Goal: Task Accomplishment & Management: Use online tool/utility

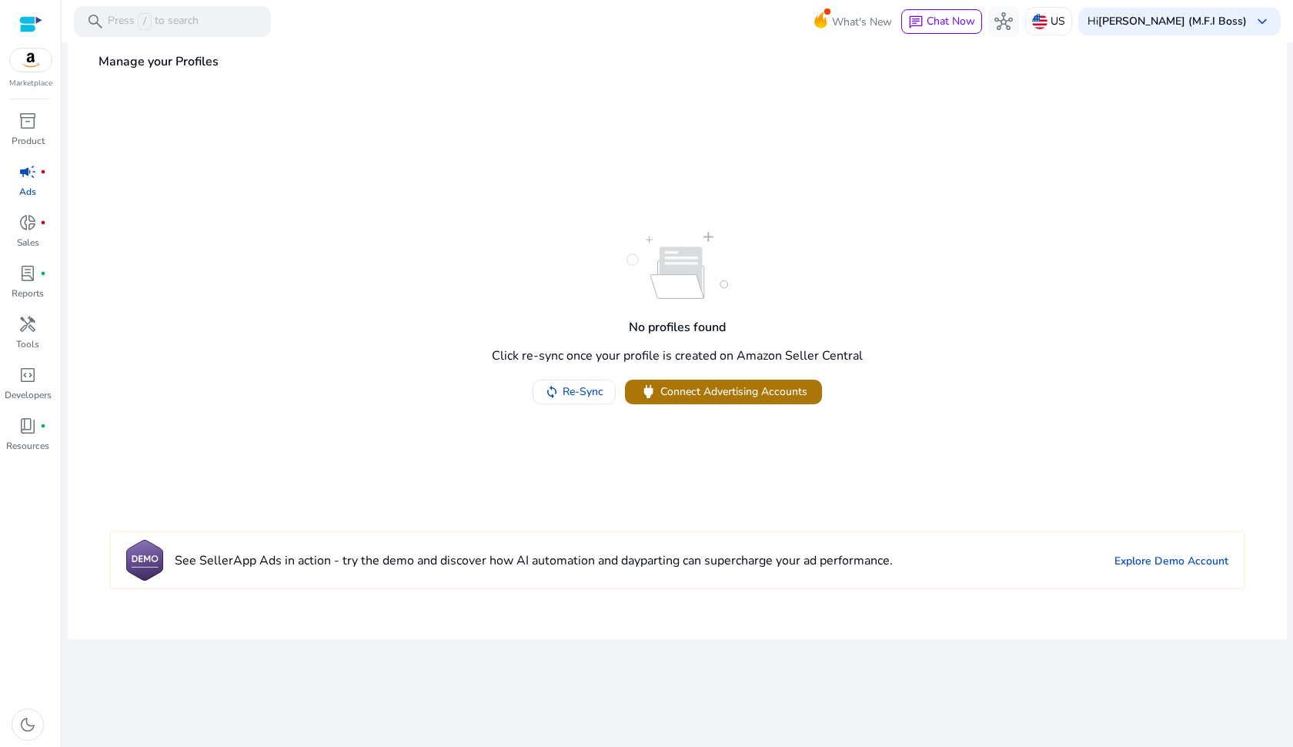
click at [741, 393] on span "Connect Advertising Accounts" at bounding box center [733, 391] width 147 height 16
click at [584, 392] on span "Re-Sync" at bounding box center [583, 391] width 41 height 16
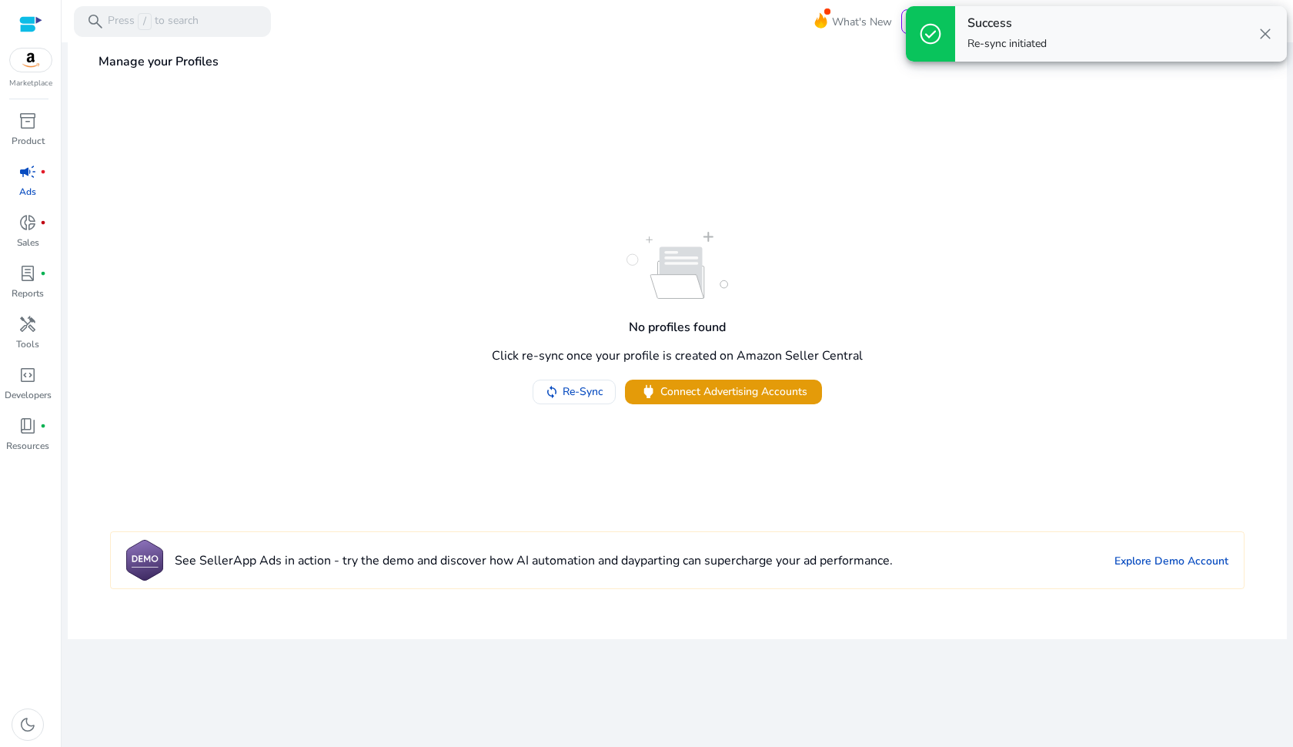
click at [1266, 33] on span "close" at bounding box center [1265, 34] width 18 height 18
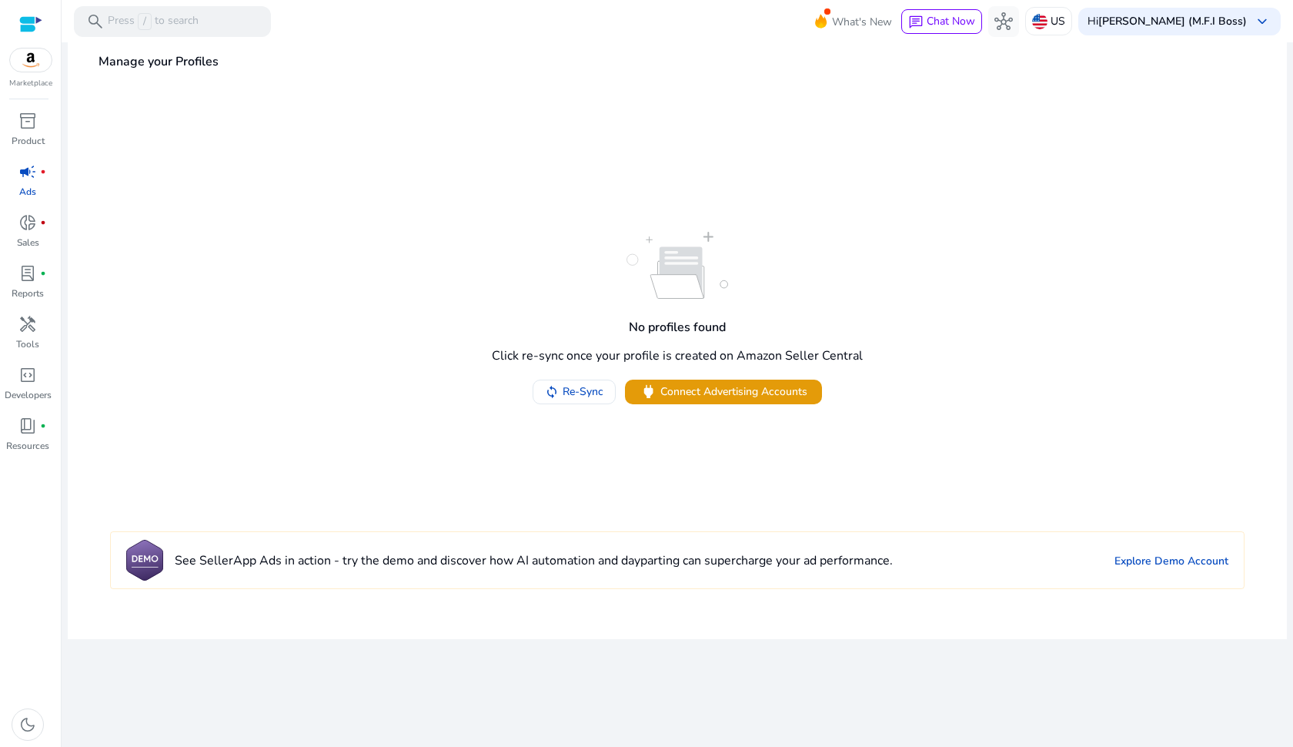
click at [38, 72] on div "Marketplace" at bounding box center [30, 44] width 61 height 89
click at [33, 59] on img at bounding box center [31, 59] width 42 height 23
click at [35, 224] on span "donut_small" at bounding box center [27, 222] width 18 height 18
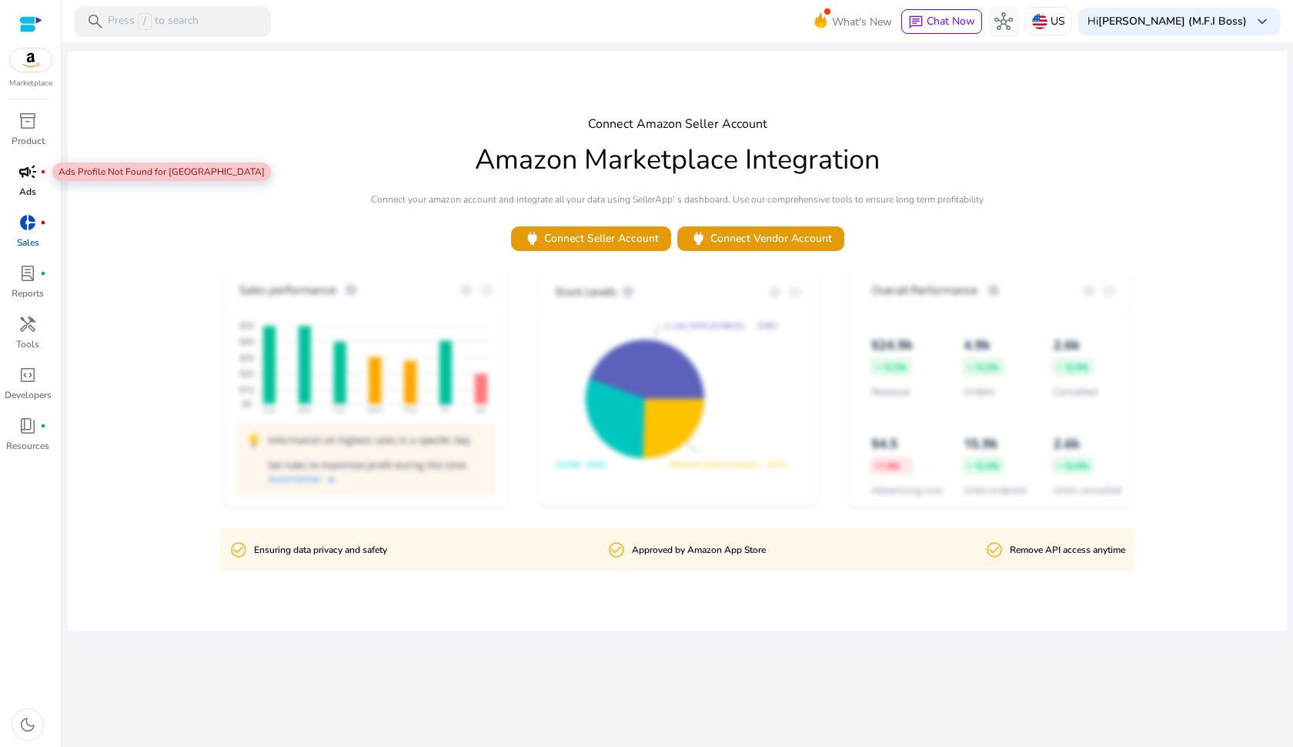
click at [35, 177] on span "campaign" at bounding box center [27, 171] width 18 height 18
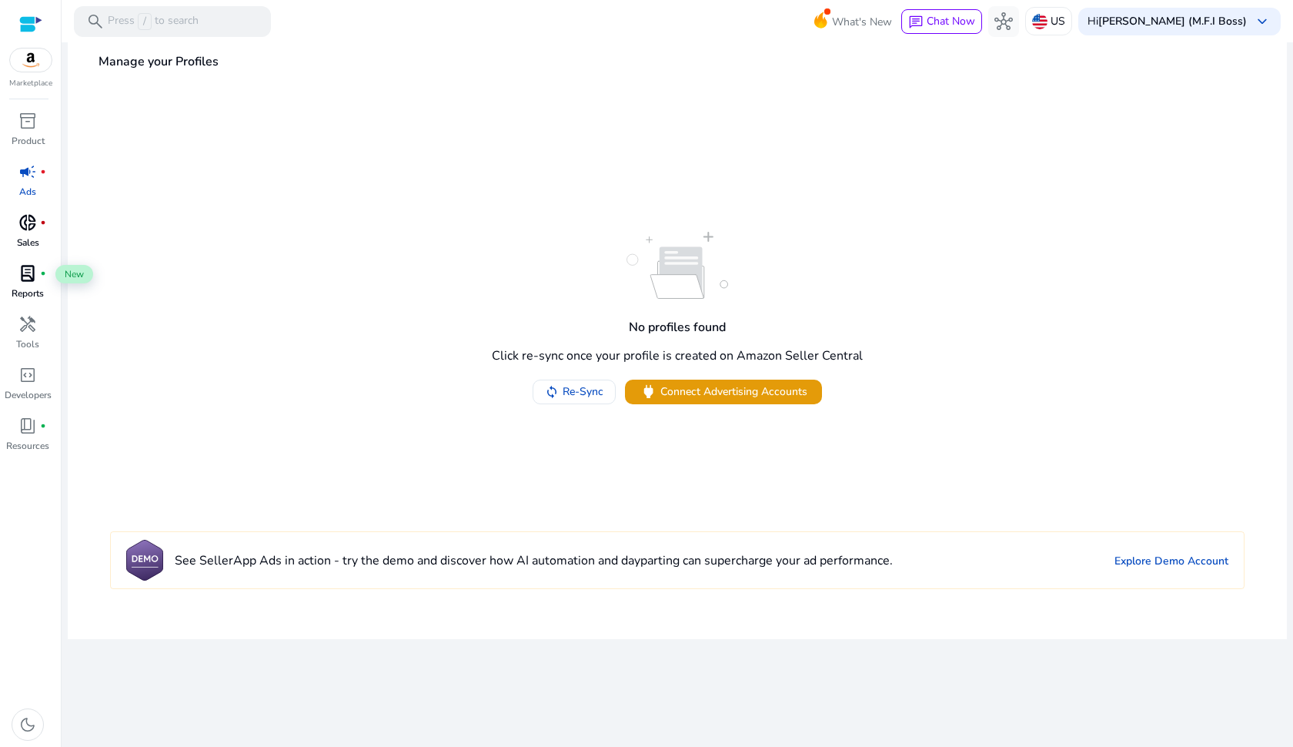
click at [31, 272] on span "lab_profile" at bounding box center [27, 273] width 18 height 18
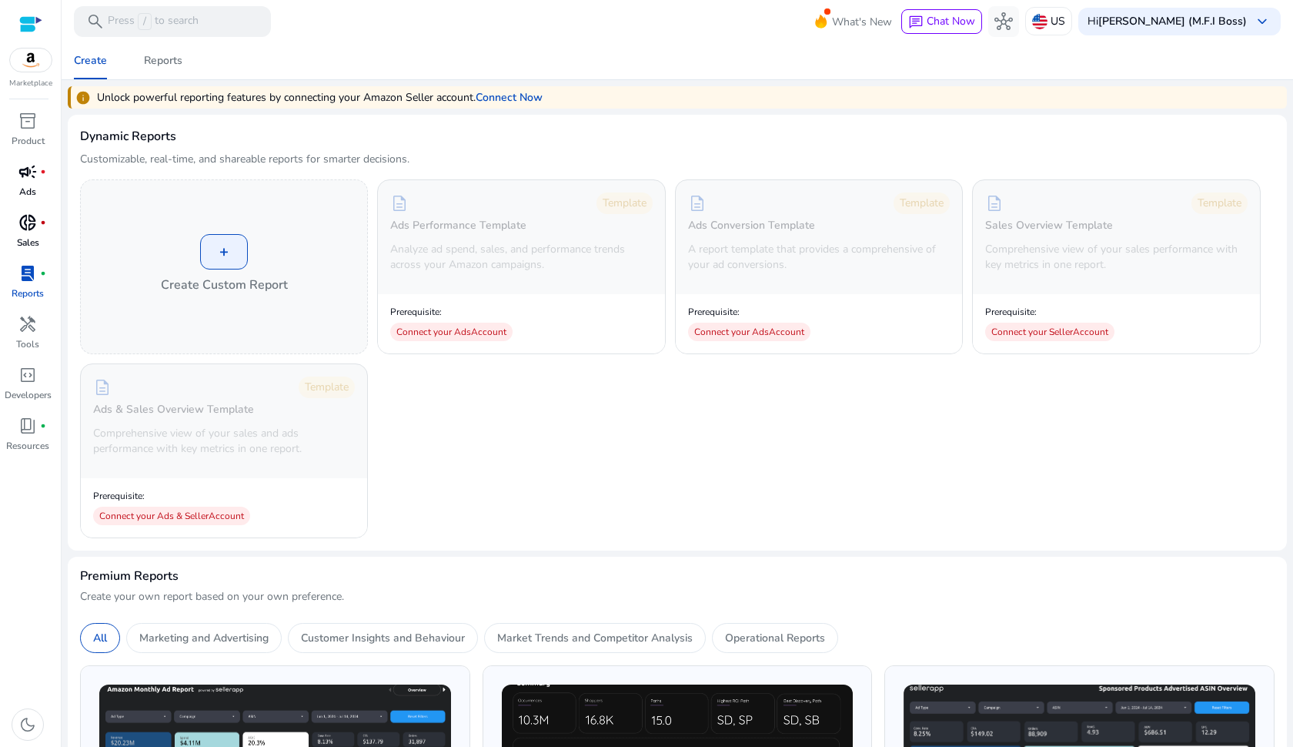
click at [38, 183] on div "campaign fiber_manual_record" at bounding box center [27, 171] width 43 height 25
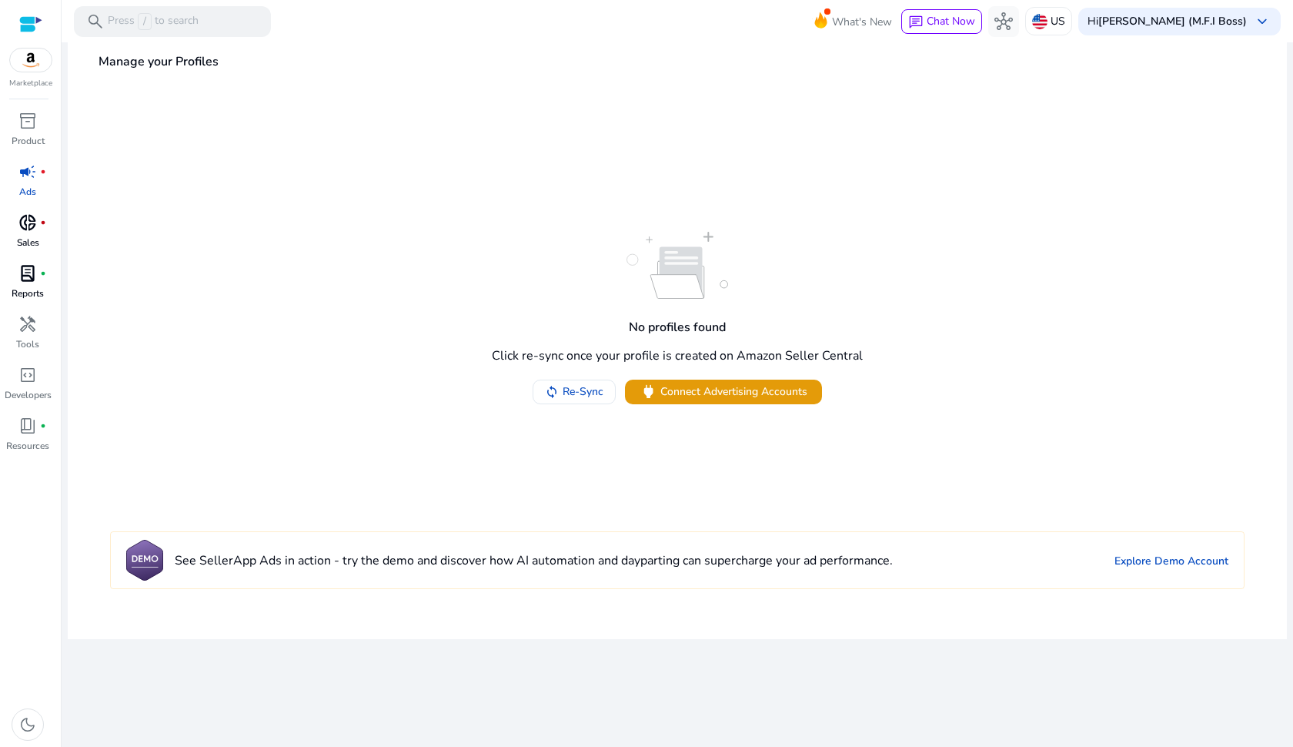
click at [35, 225] on span "donut_small" at bounding box center [27, 222] width 18 height 18
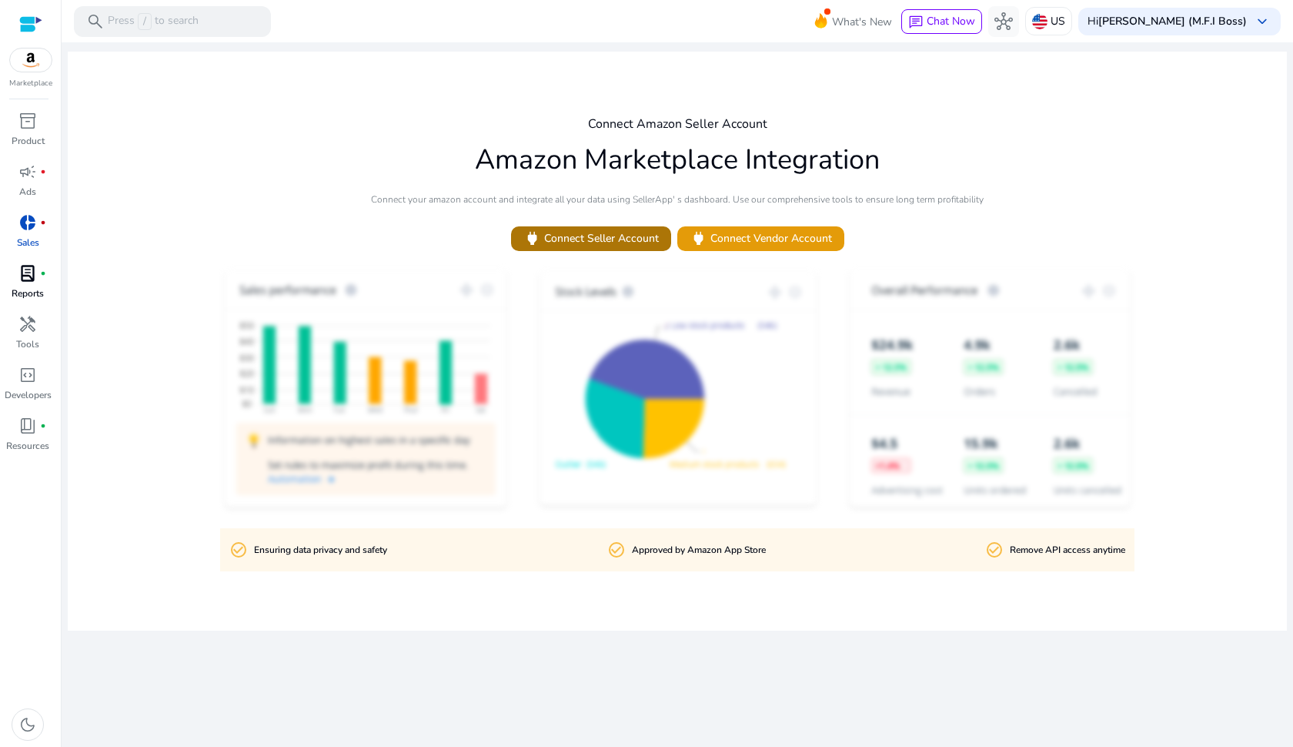
click at [629, 236] on span "power Connect Seller Account" at bounding box center [590, 238] width 135 height 18
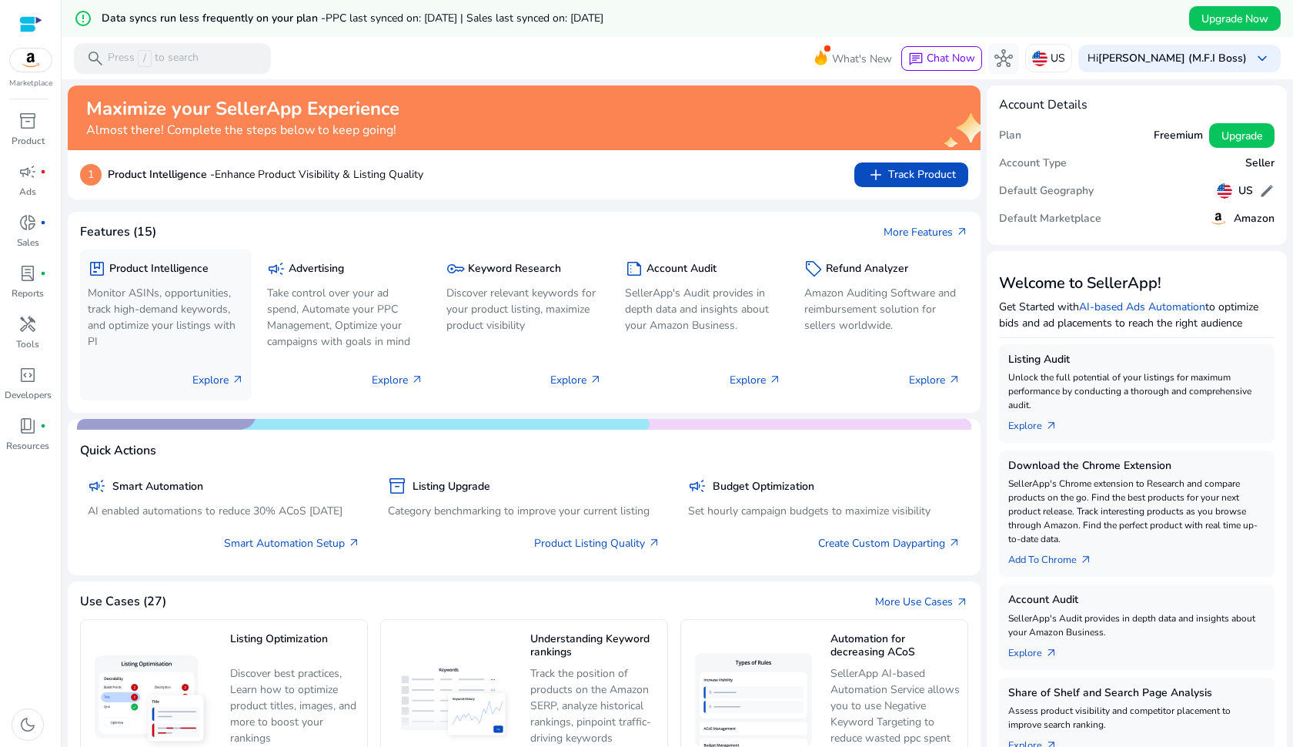
click at [214, 378] on p "Explore arrow_outward" at bounding box center [218, 380] width 52 height 16
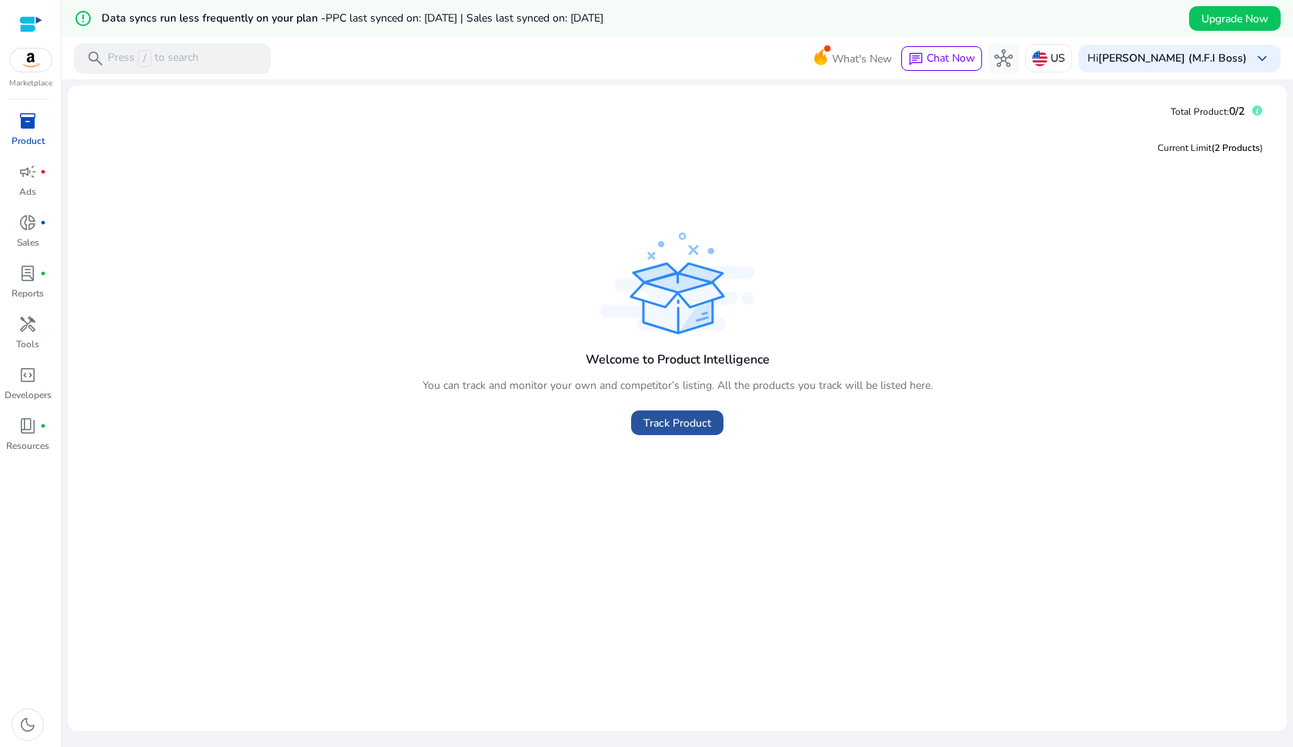
click at [685, 425] on span "Track Product" at bounding box center [678, 423] width 68 height 16
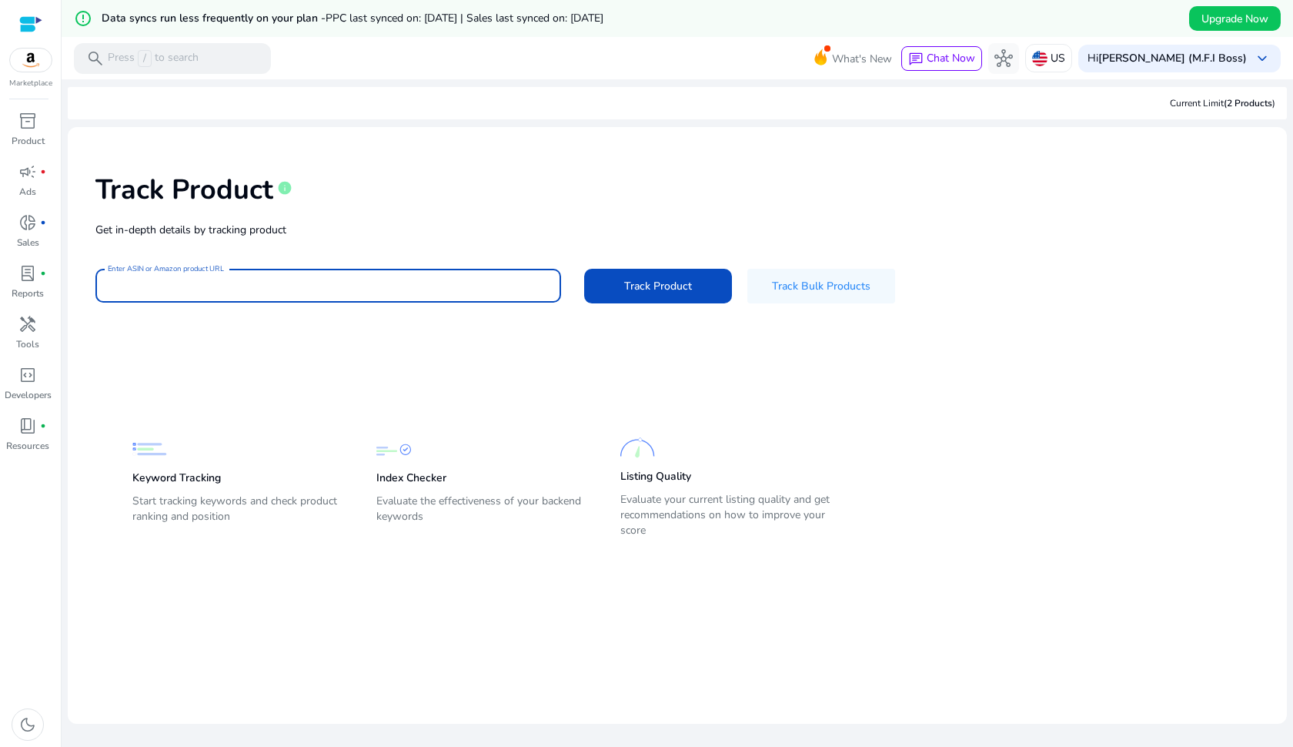
click at [229, 283] on input "Enter ASIN or Amazon product URL" at bounding box center [328, 285] width 441 height 17
click at [398, 295] on div at bounding box center [328, 286] width 441 height 34
paste input "**********"
type input "**********"
click at [656, 285] on button "Track Product" at bounding box center [658, 286] width 148 height 35
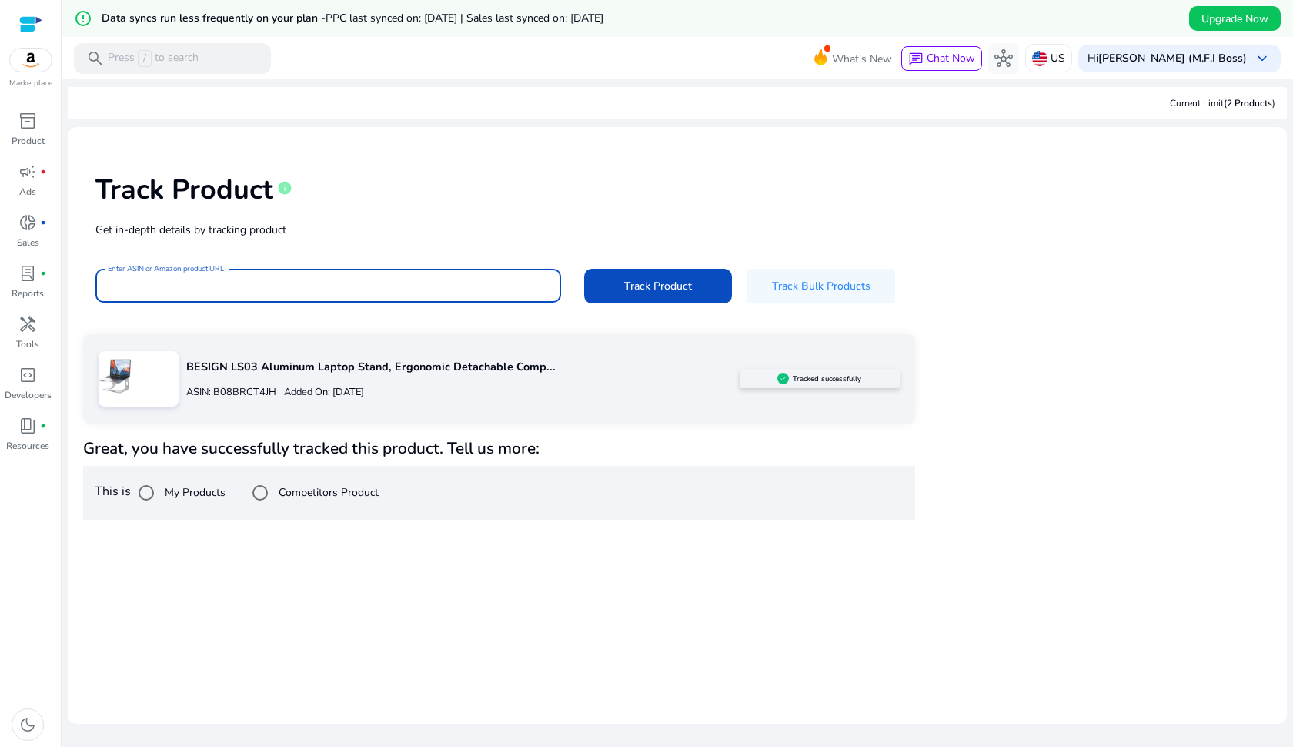
click at [244, 372] on p "BESIGN LS03 Aluminum Laptop Stand, Ergonomic Detachable Comp..." at bounding box center [462, 367] width 553 height 17
click at [823, 375] on h5 "Tracked successfully" at bounding box center [827, 378] width 69 height 9
click at [30, 24] on div at bounding box center [30, 24] width 23 height 18
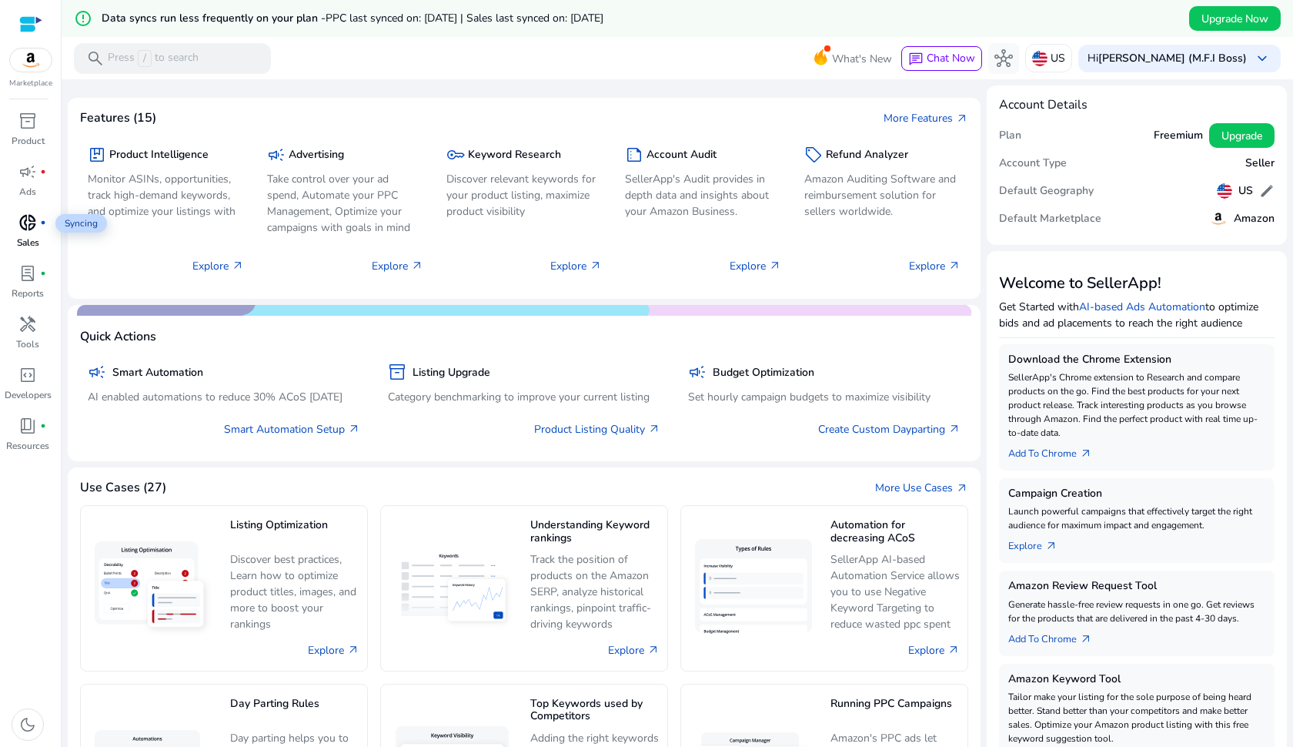
click at [32, 228] on span "donut_small" at bounding box center [27, 222] width 18 height 18
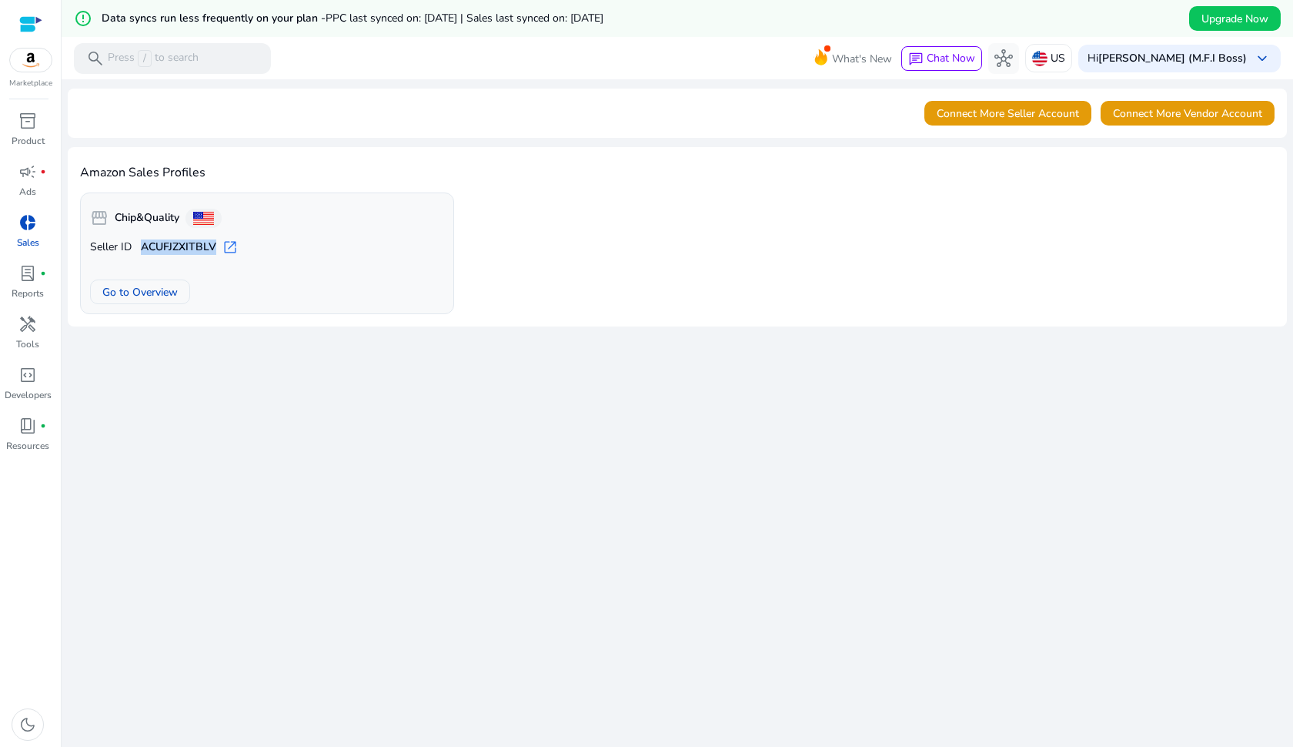
drag, startPoint x: 142, startPoint y: 246, endPoint x: 215, endPoint y: 249, distance: 73.2
click at [215, 249] on b "ACUFJZXITBLV" at bounding box center [178, 246] width 75 height 15
copy b "ACUFJZXITBLV"
click at [161, 293] on span "Go to Overview" at bounding box center [139, 292] width 75 height 16
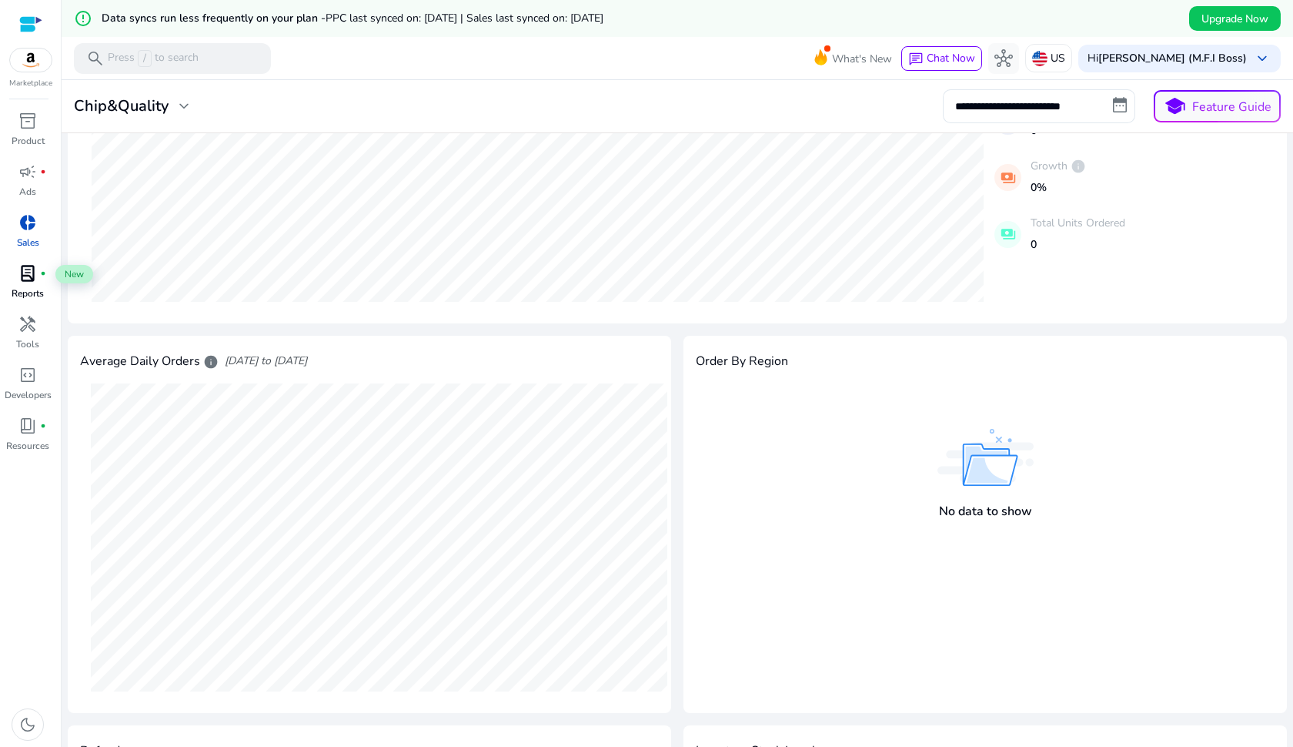
click at [26, 278] on span "lab_profile" at bounding box center [27, 273] width 18 height 18
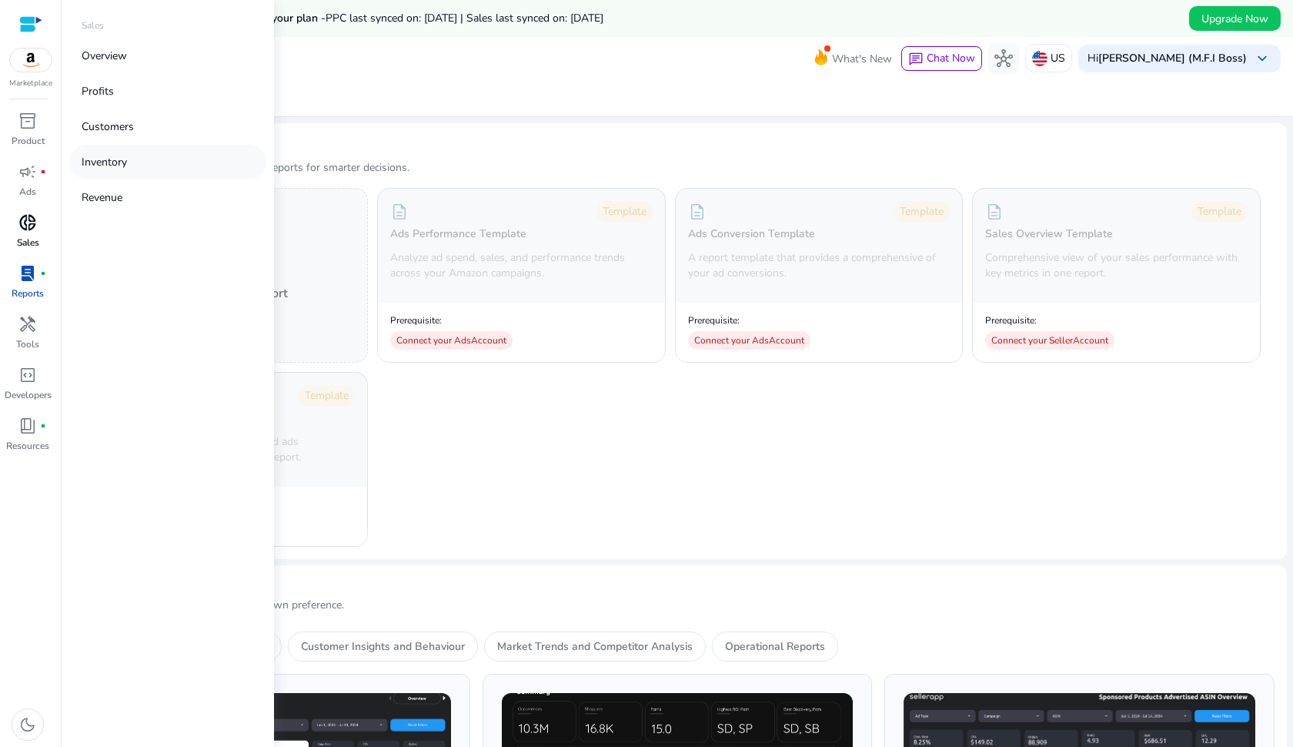
click at [129, 163] on link "Inventory" at bounding box center [167, 162] width 197 height 35
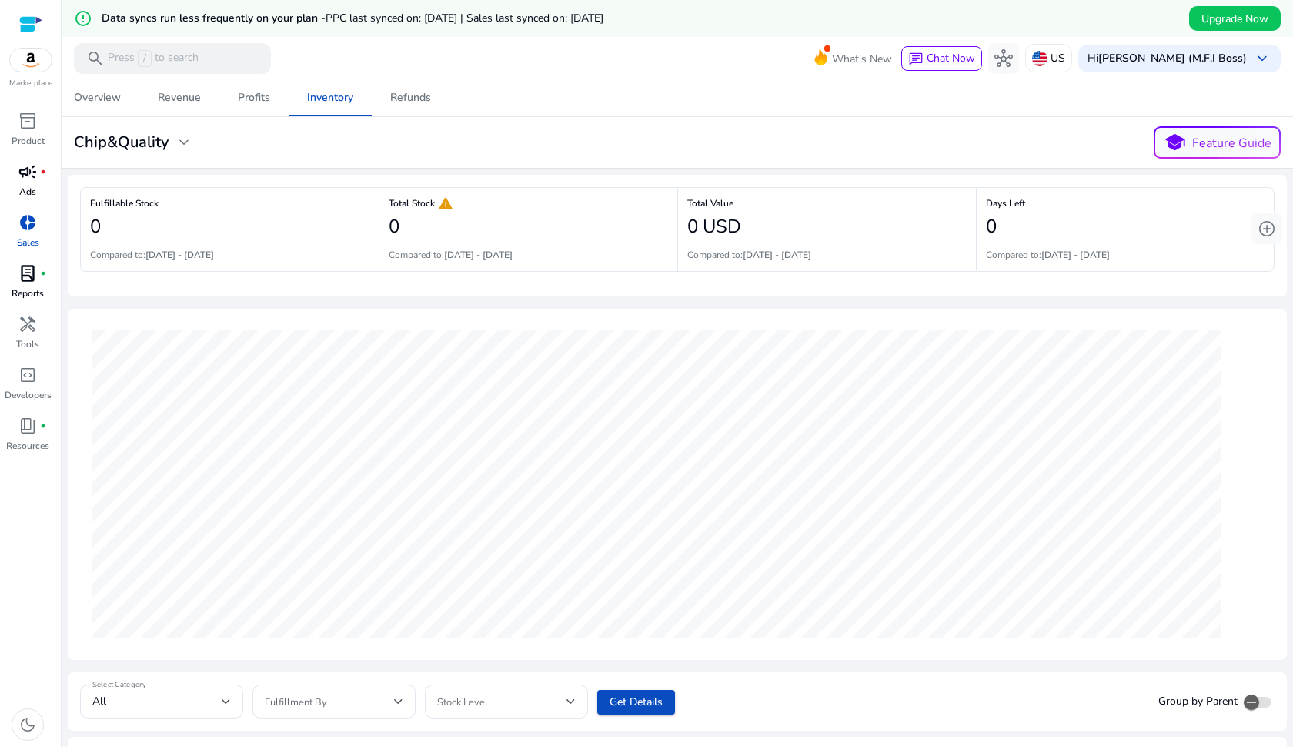
click at [32, 177] on span "campaign" at bounding box center [27, 171] width 18 height 18
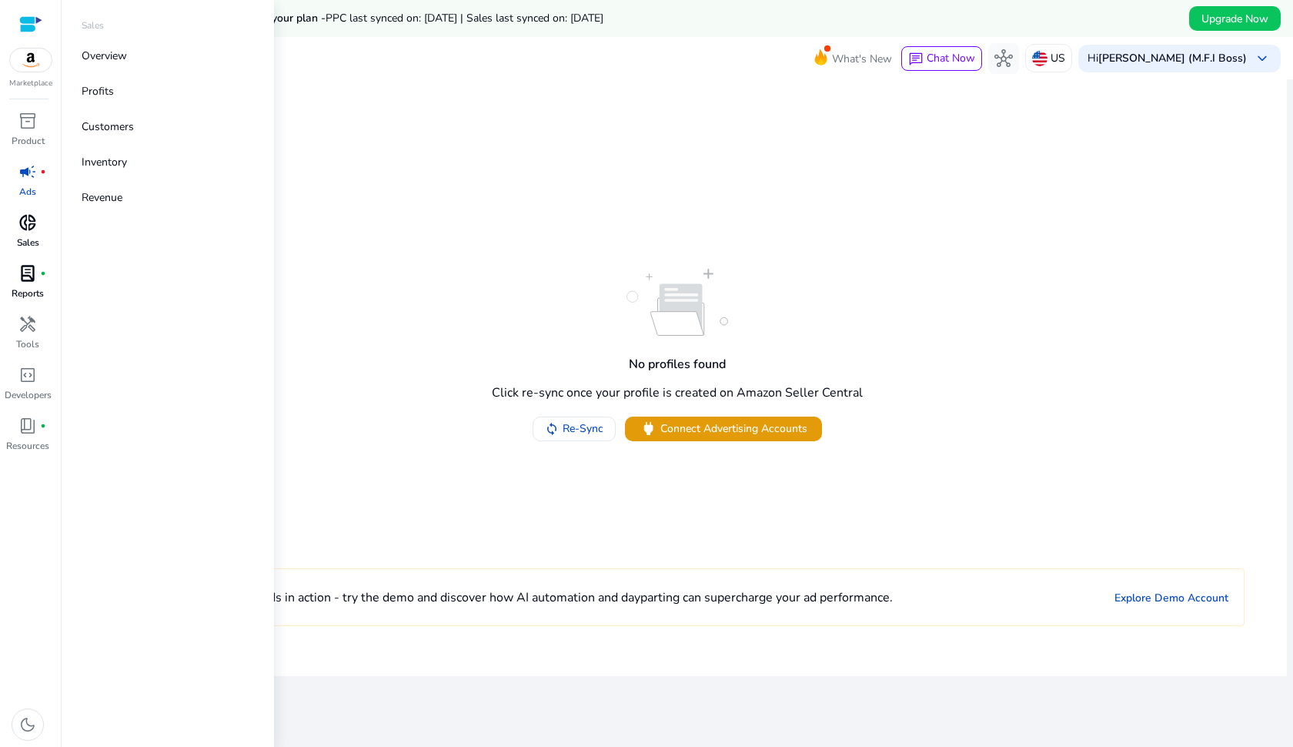
click at [32, 228] on span "donut_small" at bounding box center [27, 222] width 18 height 18
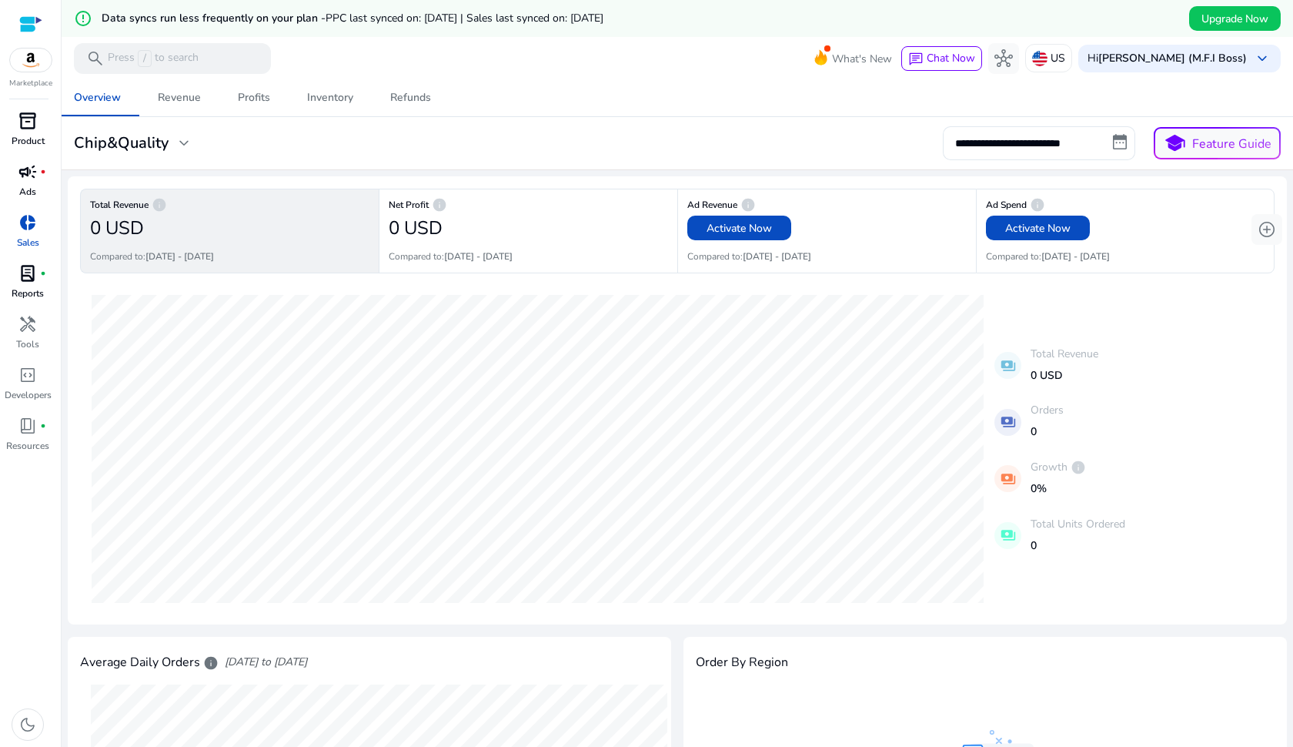
click at [29, 120] on span "inventory_2" at bounding box center [27, 121] width 18 height 18
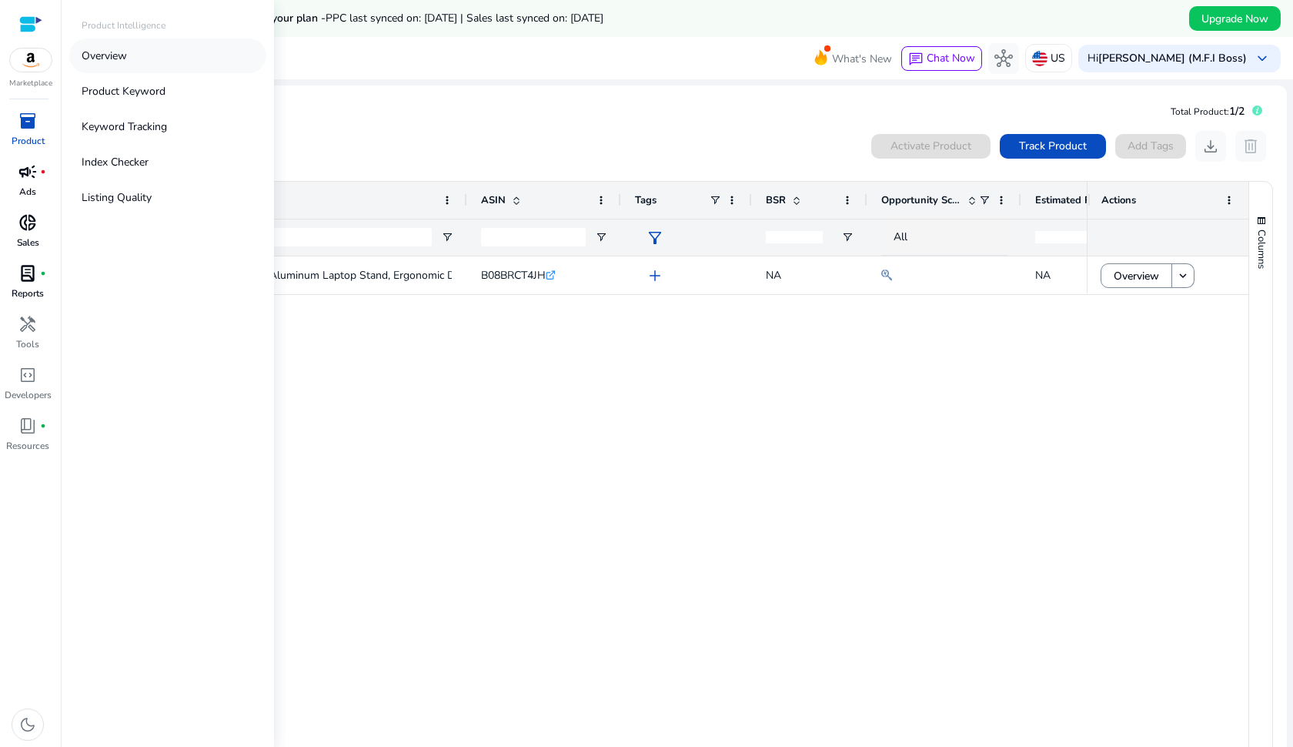
click at [147, 55] on link "Overview" at bounding box center [167, 55] width 197 height 35
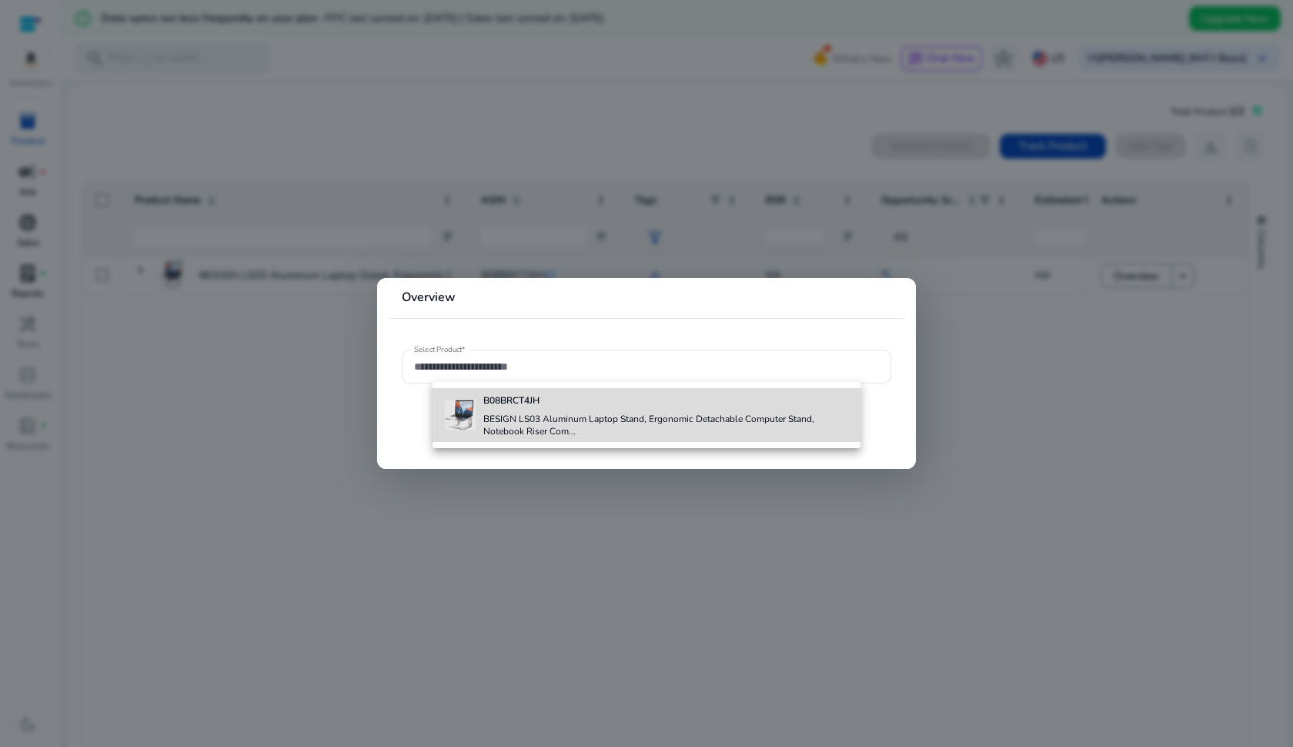
click at [544, 410] on div "B08BRCT4JH BESIGN LS03 Aluminum Laptop Stand, Ergonomic Detachable Computer Sta…" at bounding box center [666, 415] width 366 height 54
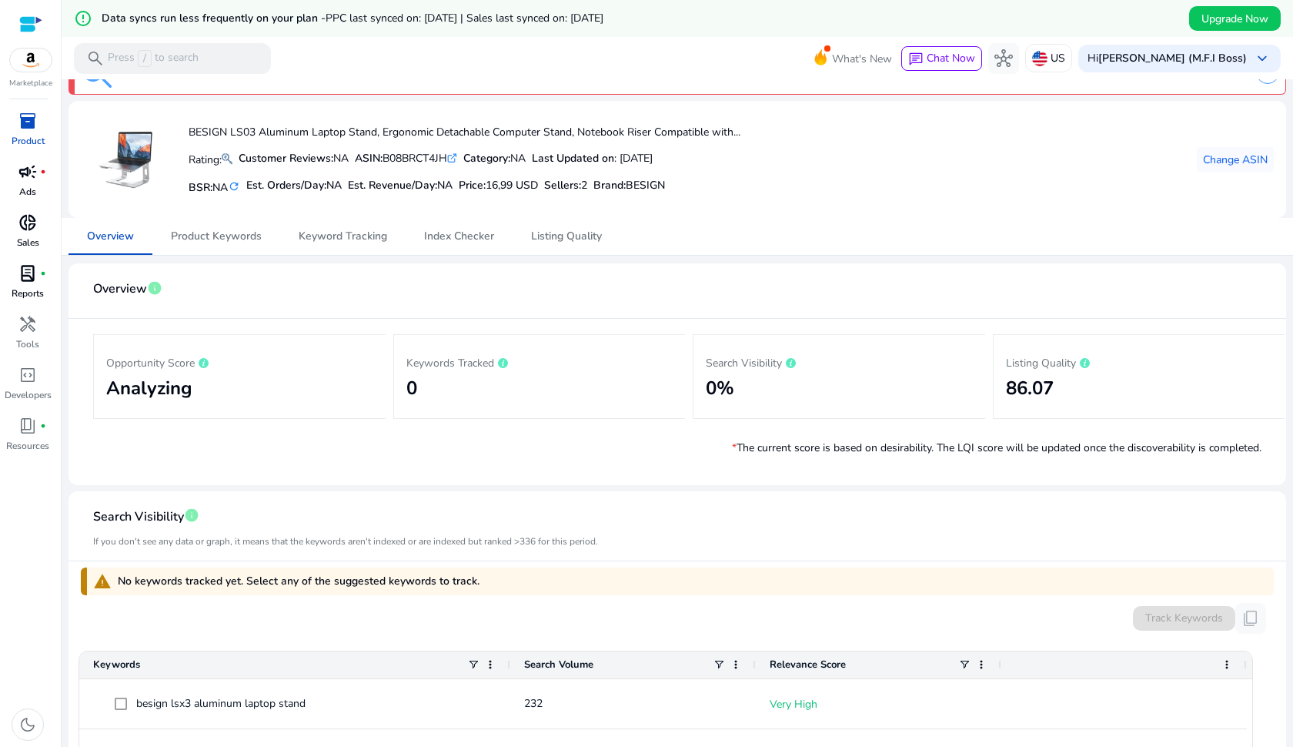
scroll to position [15, 0]
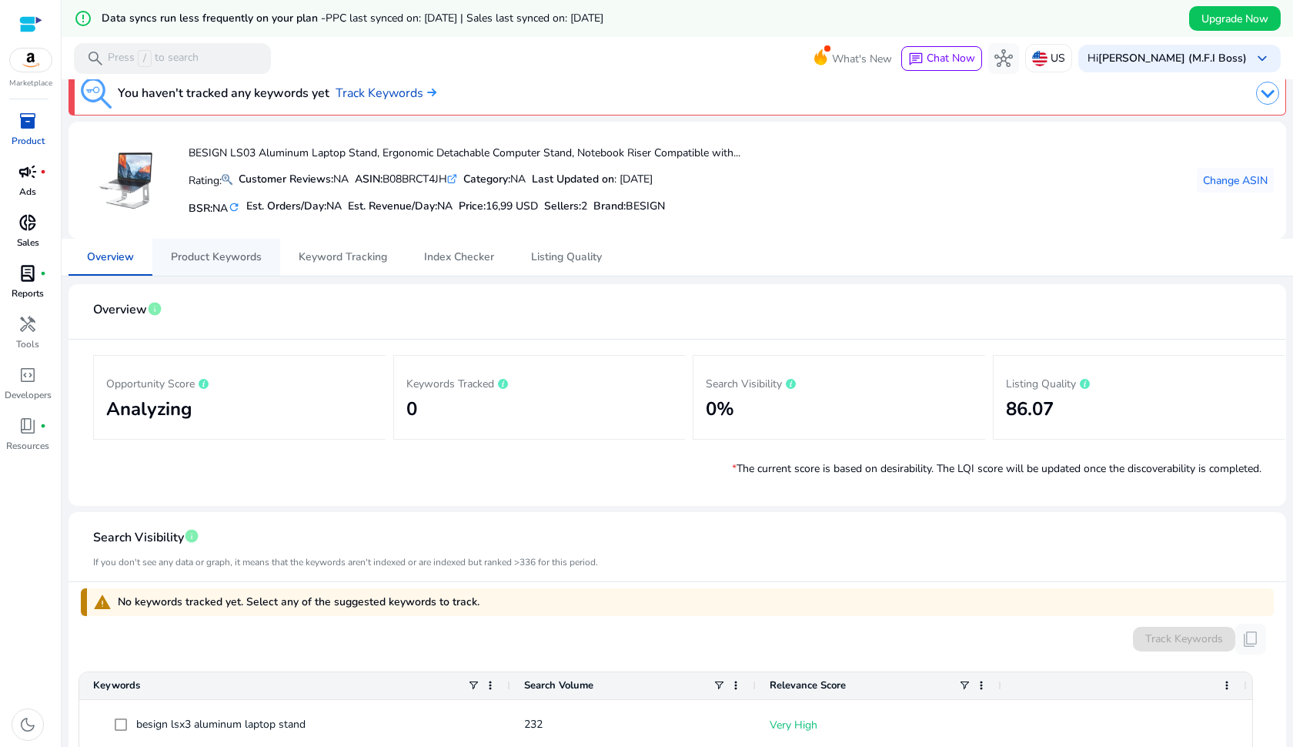
click at [212, 257] on span "Product Keywords" at bounding box center [216, 257] width 91 height 11
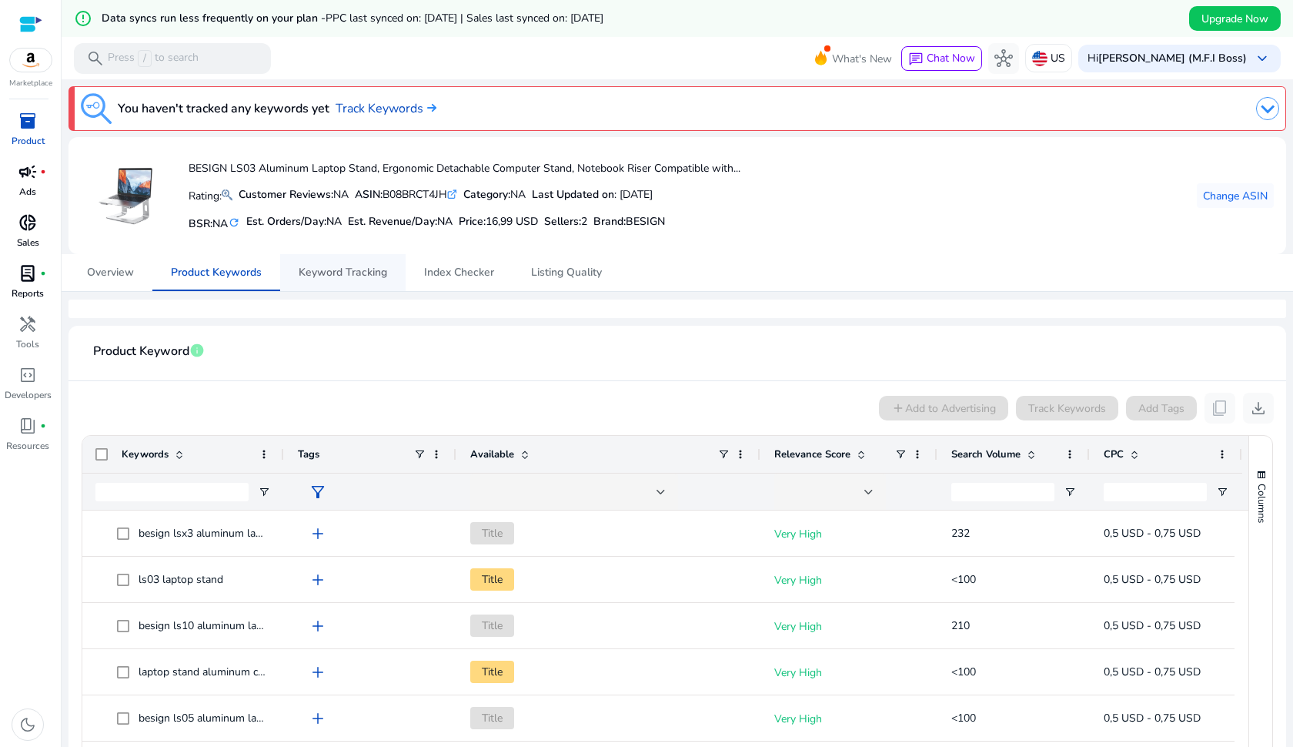
click at [349, 279] on span "Keyword Tracking" at bounding box center [343, 272] width 89 height 37
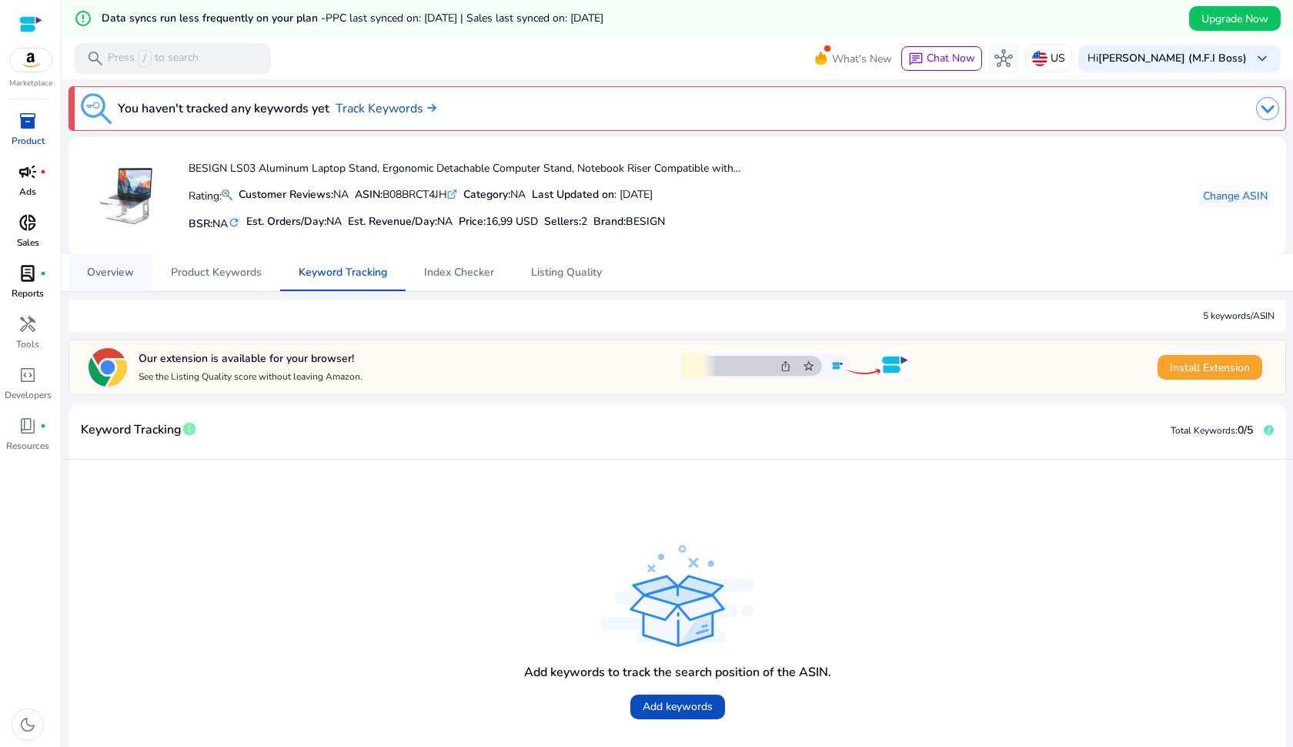
click at [112, 274] on span "Overview" at bounding box center [110, 272] width 47 height 11
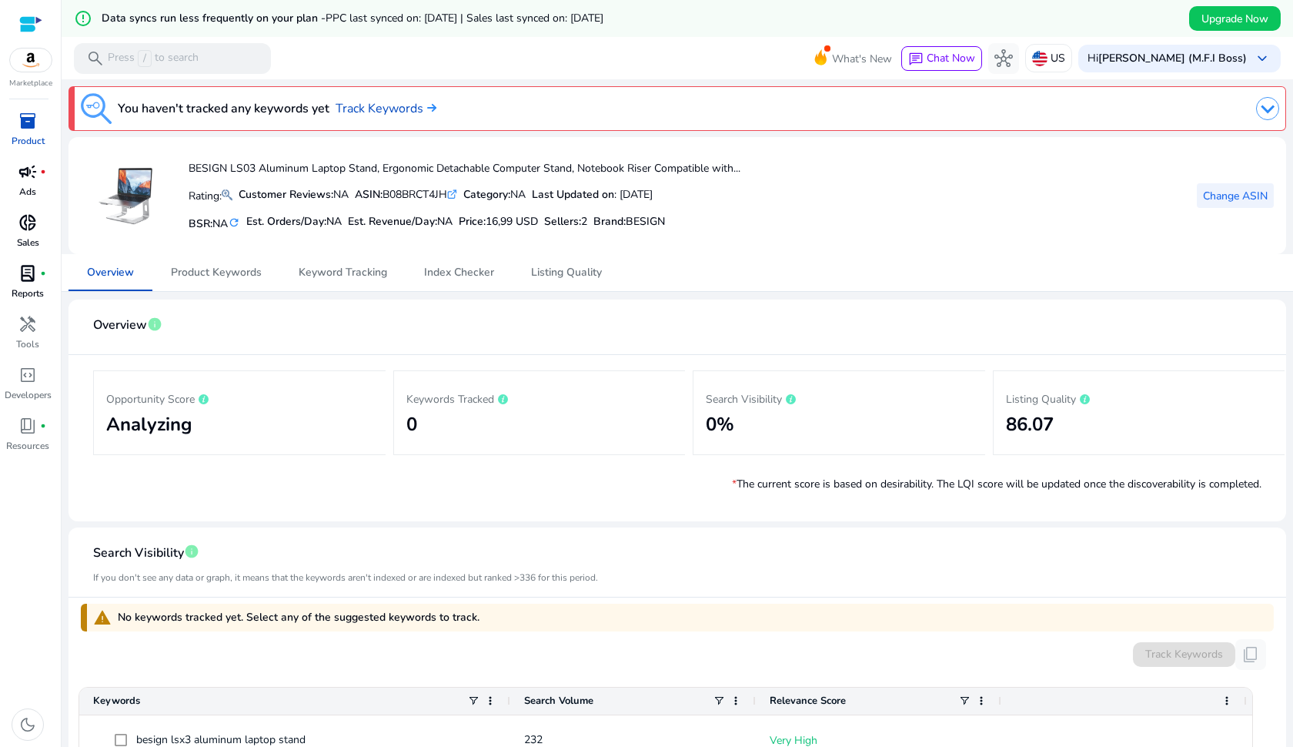
click at [1250, 192] on span "Change ASIN" at bounding box center [1235, 196] width 65 height 16
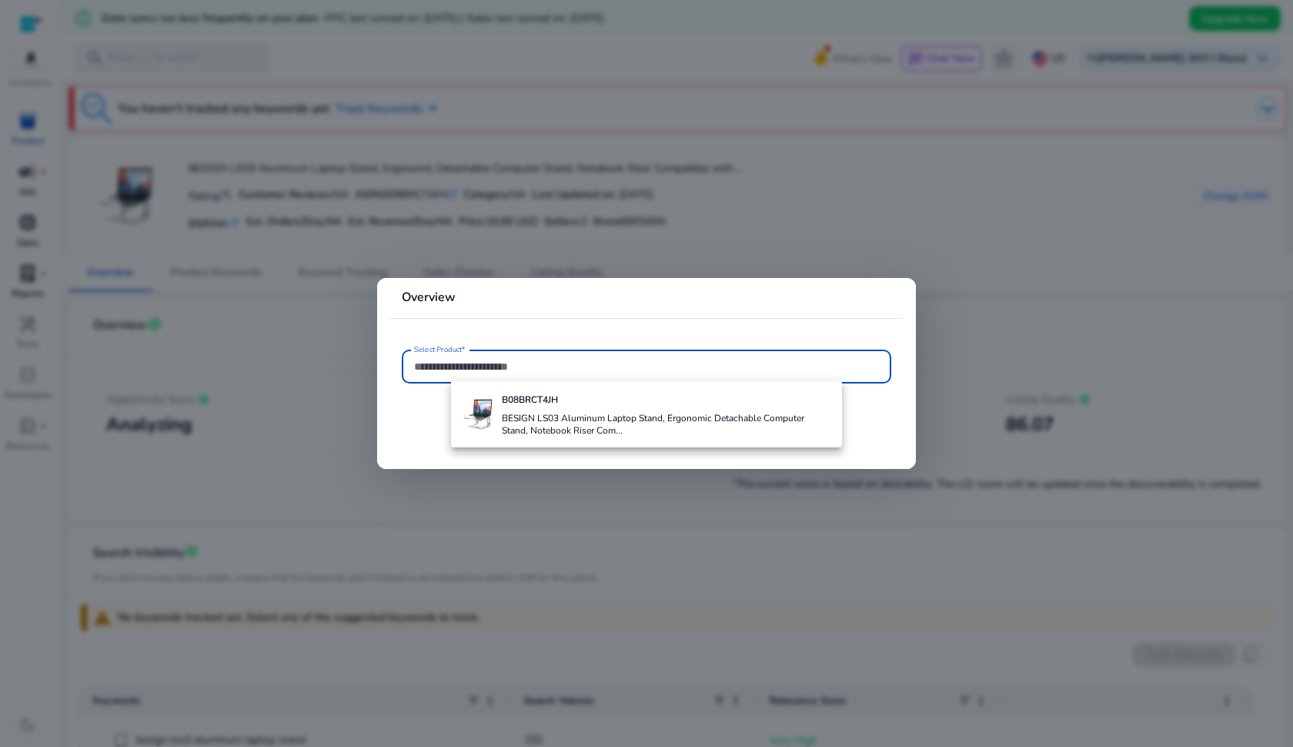
paste input "**********"
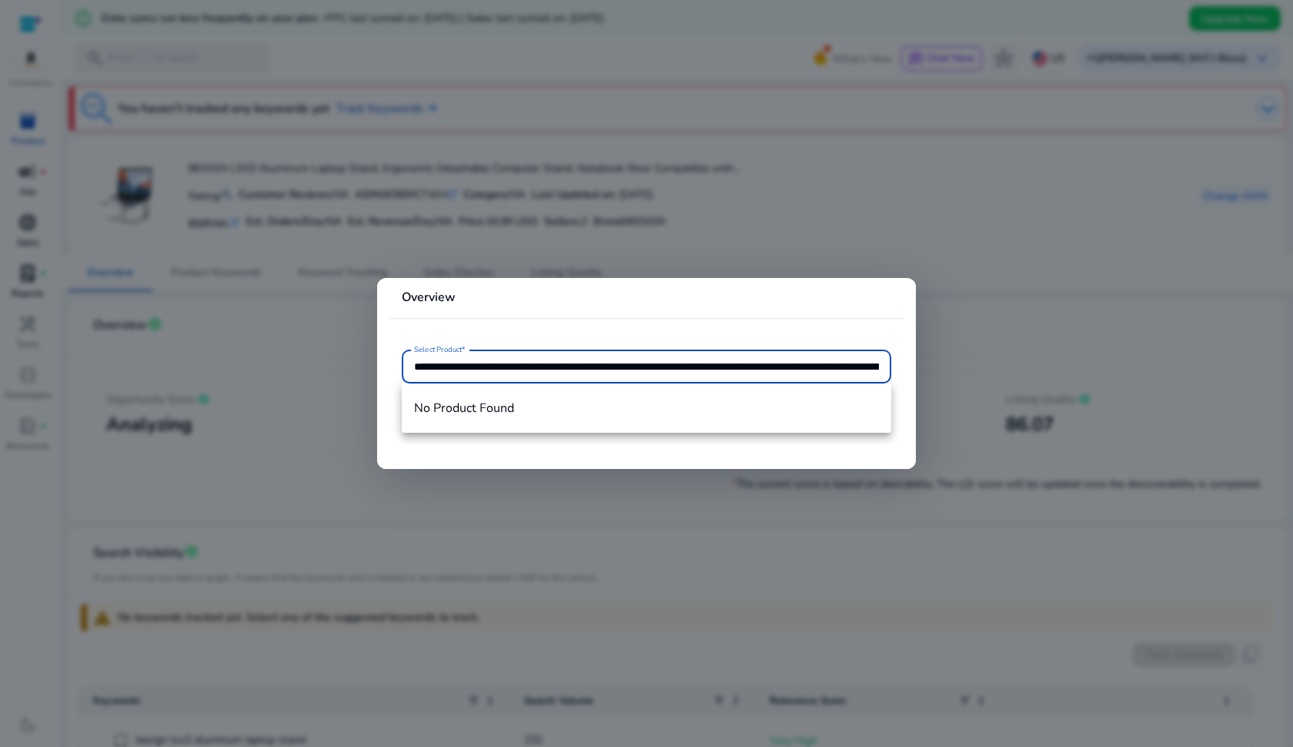
type input "**********"
click at [808, 237] on div at bounding box center [646, 373] width 1293 height 747
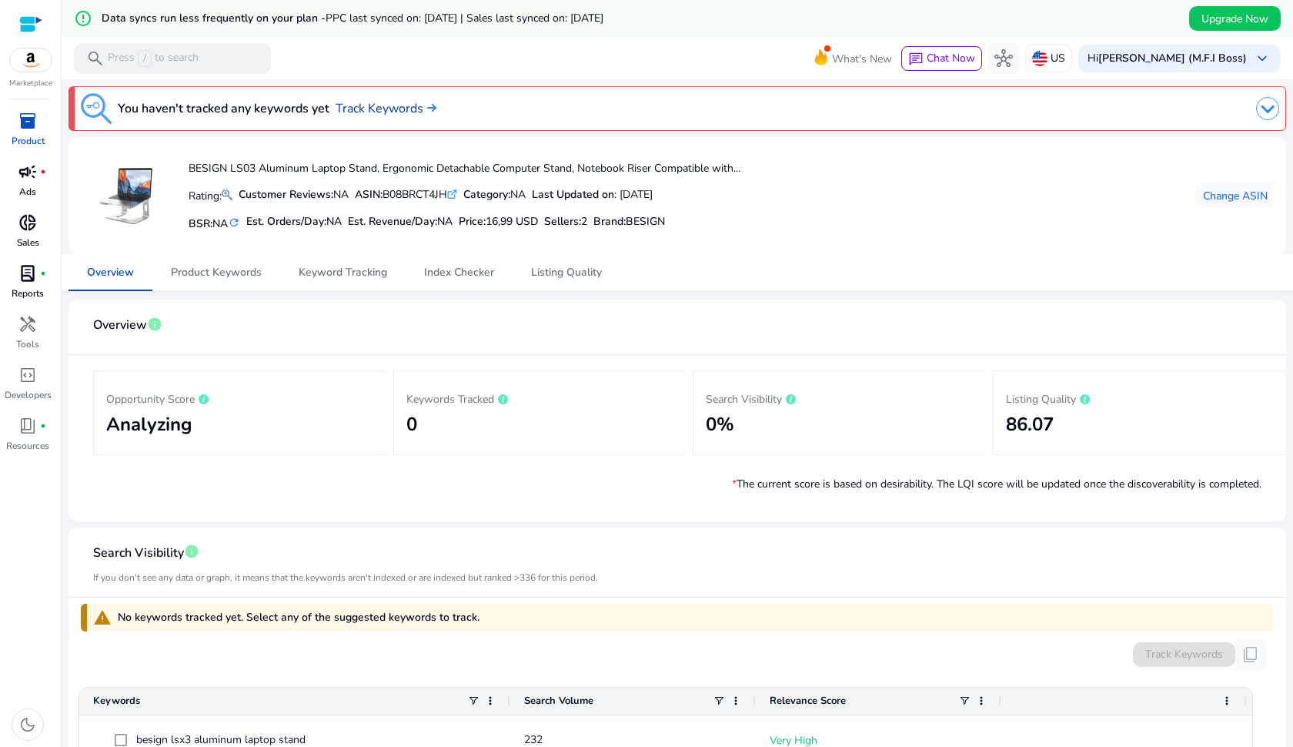
click at [402, 108] on link "Track Keywords" at bounding box center [386, 108] width 101 height 18
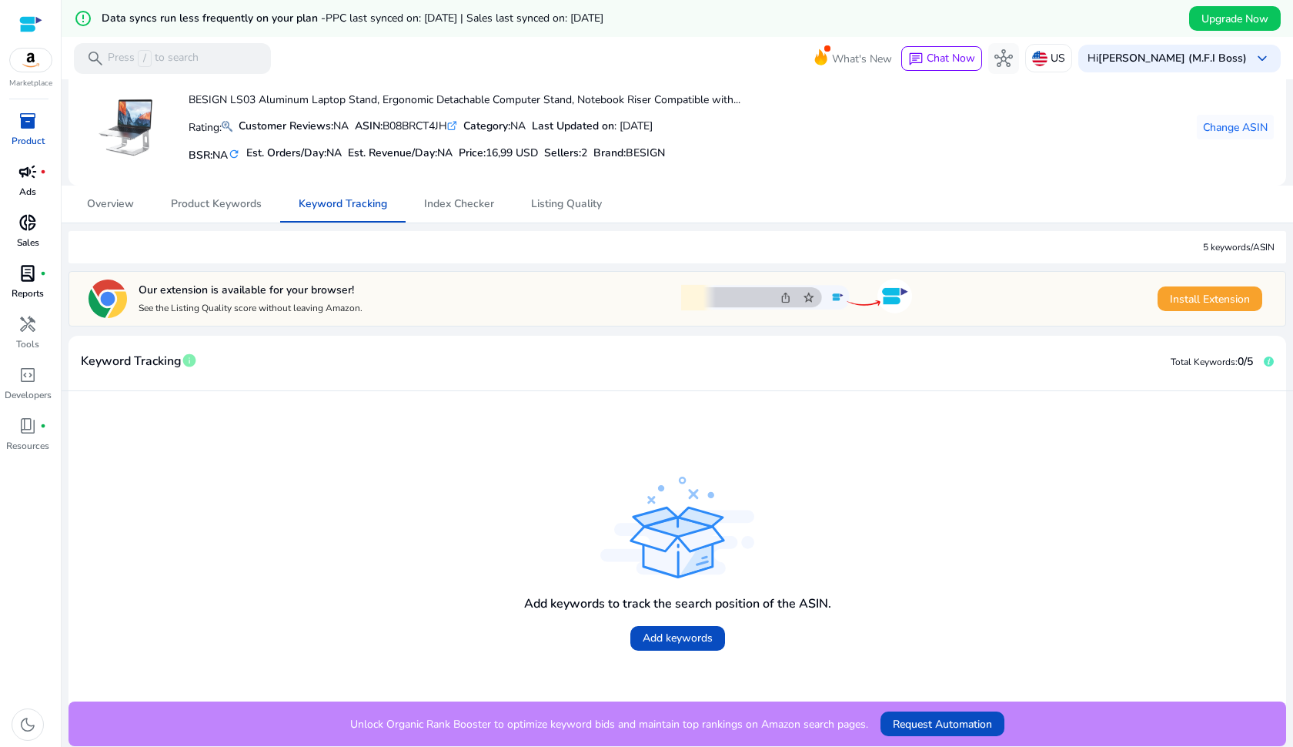
scroll to position [68, 0]
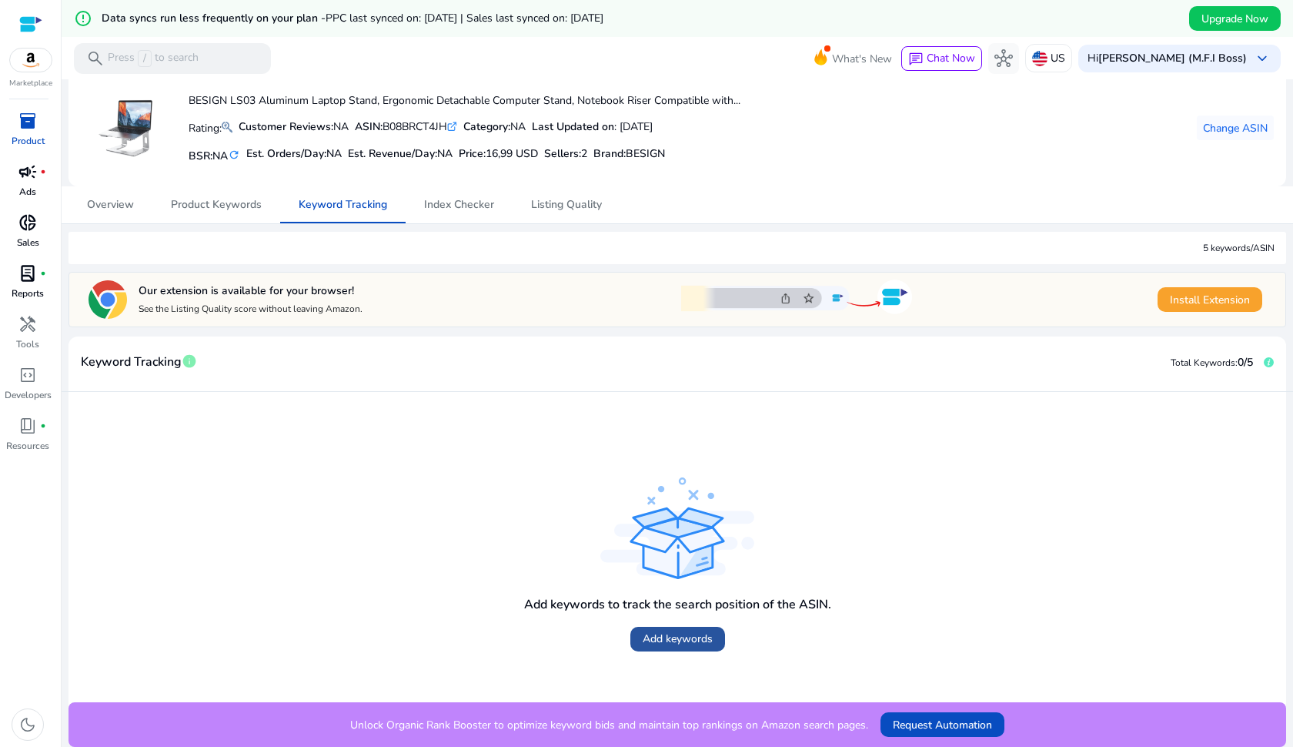
click at [688, 640] on span "Add keywords" at bounding box center [678, 638] width 70 height 16
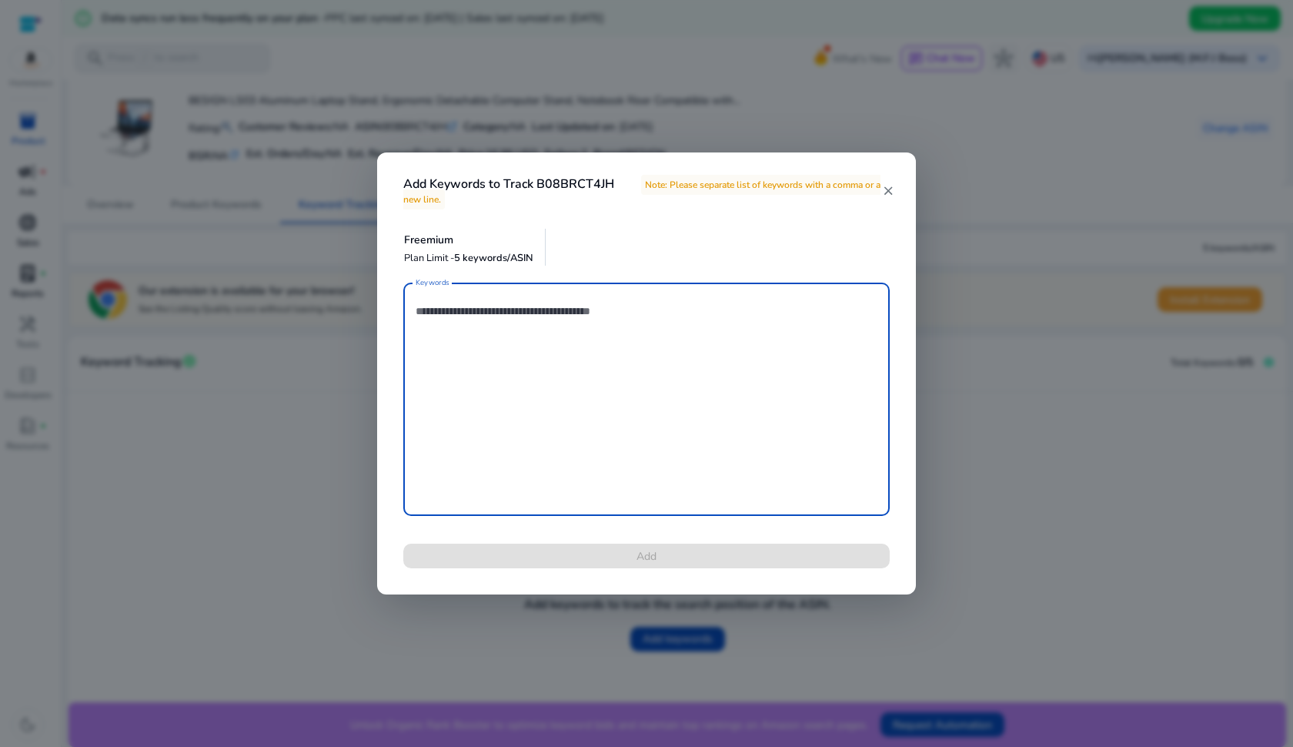
click at [496, 259] on span "5 keywords/ASIN" at bounding box center [493, 258] width 79 height 14
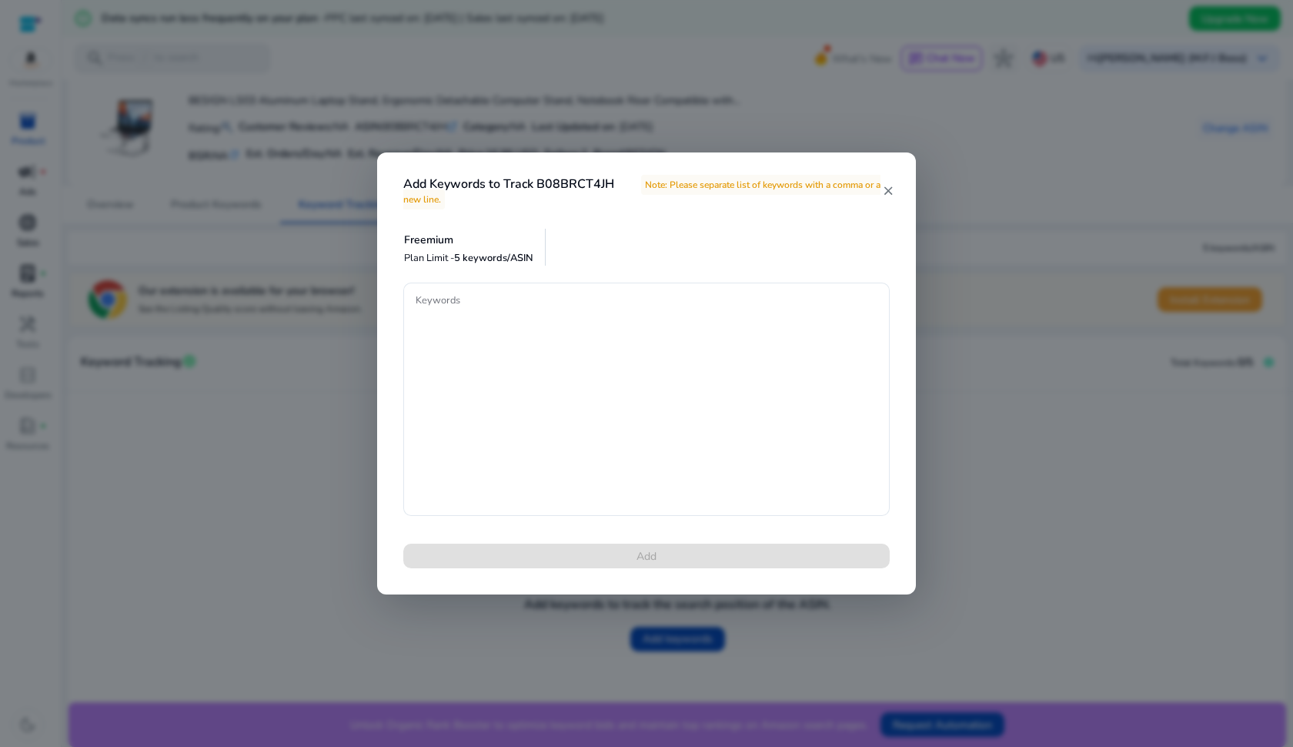
click at [478, 246] on div "Freemium Plan Limit - 5 keywords/ASIN" at bounding box center [475, 248] width 142 height 38
click at [471, 306] on textarea "Keywords" at bounding box center [647, 399] width 462 height 218
click at [886, 192] on mat-icon "close" at bounding box center [887, 191] width 13 height 14
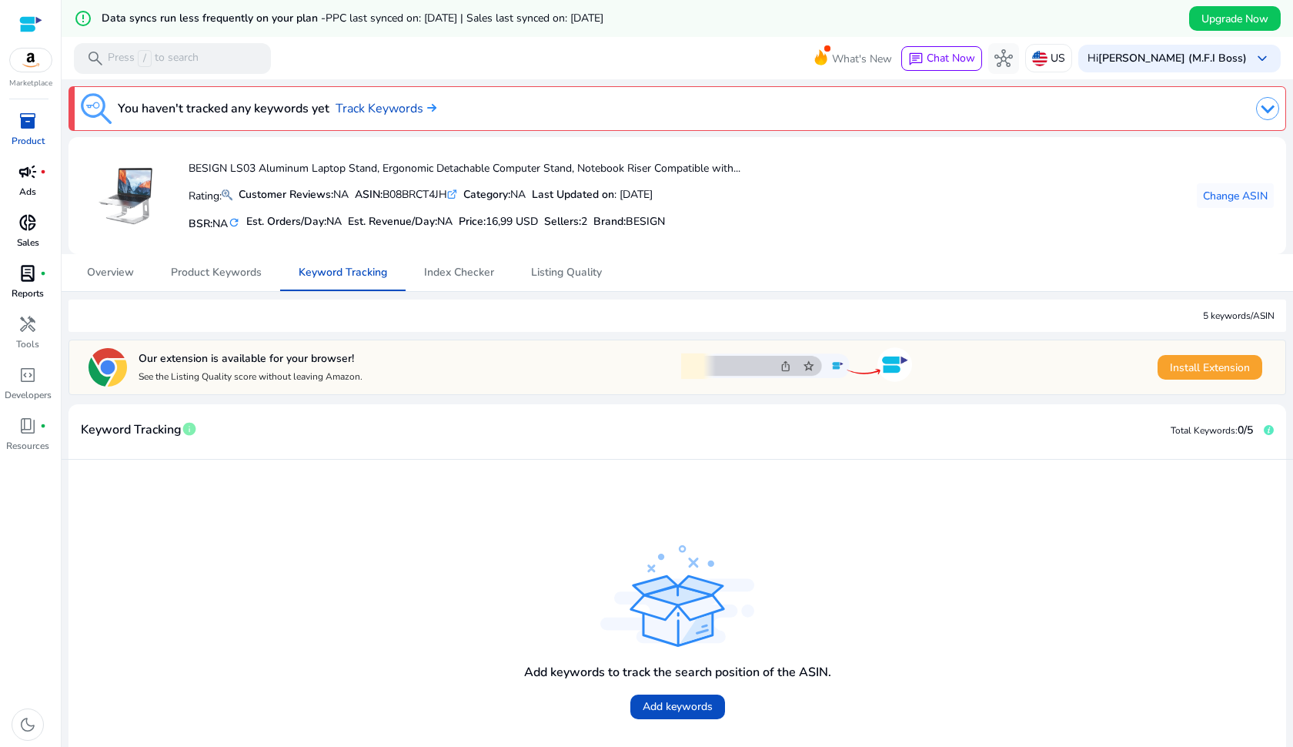
scroll to position [-1, 0]
click at [1267, 107] on img at bounding box center [1267, 108] width 23 height 23
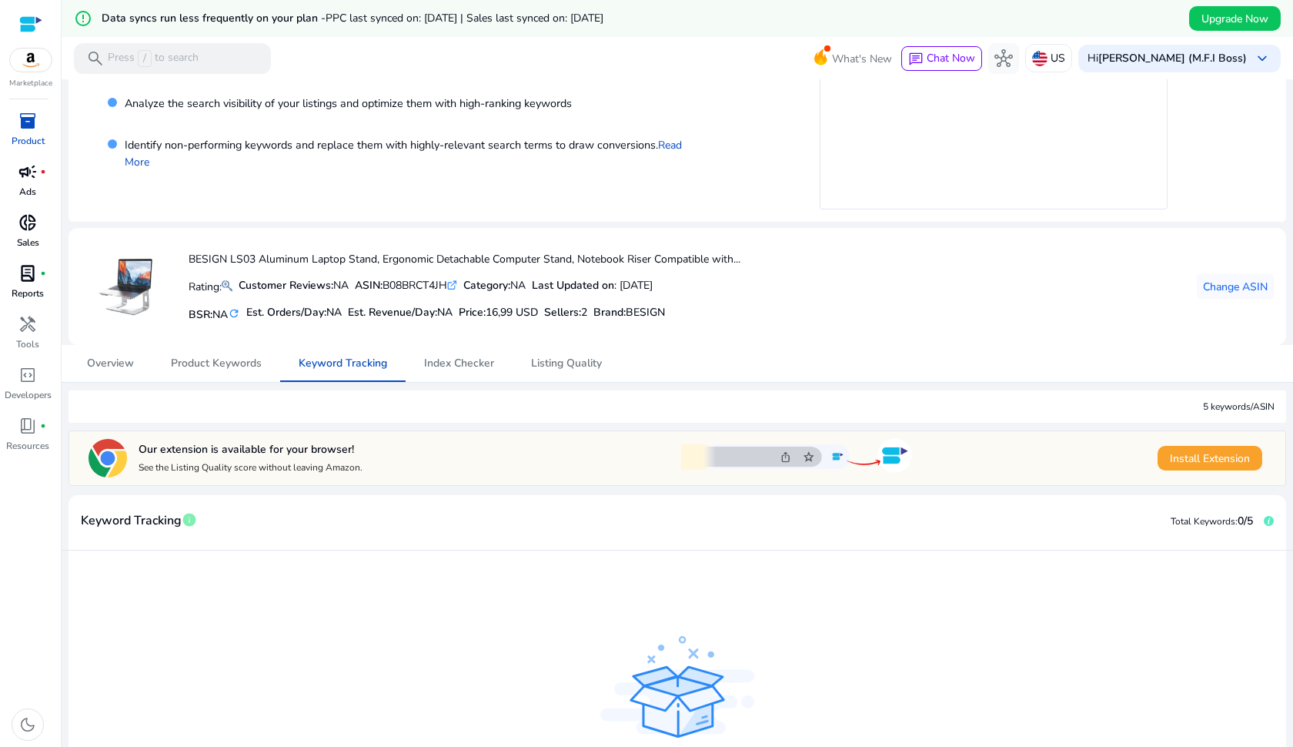
scroll to position [140, 0]
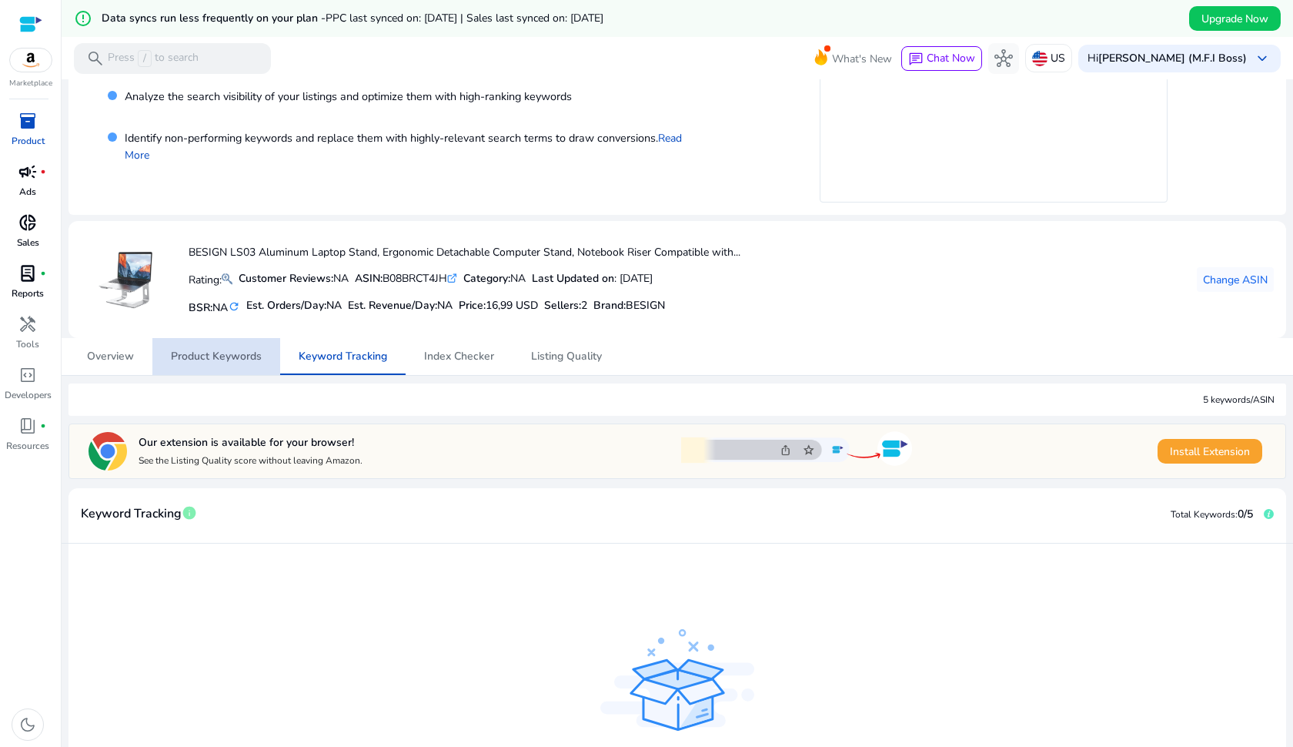
click at [238, 351] on span "Product Keywords" at bounding box center [216, 356] width 91 height 11
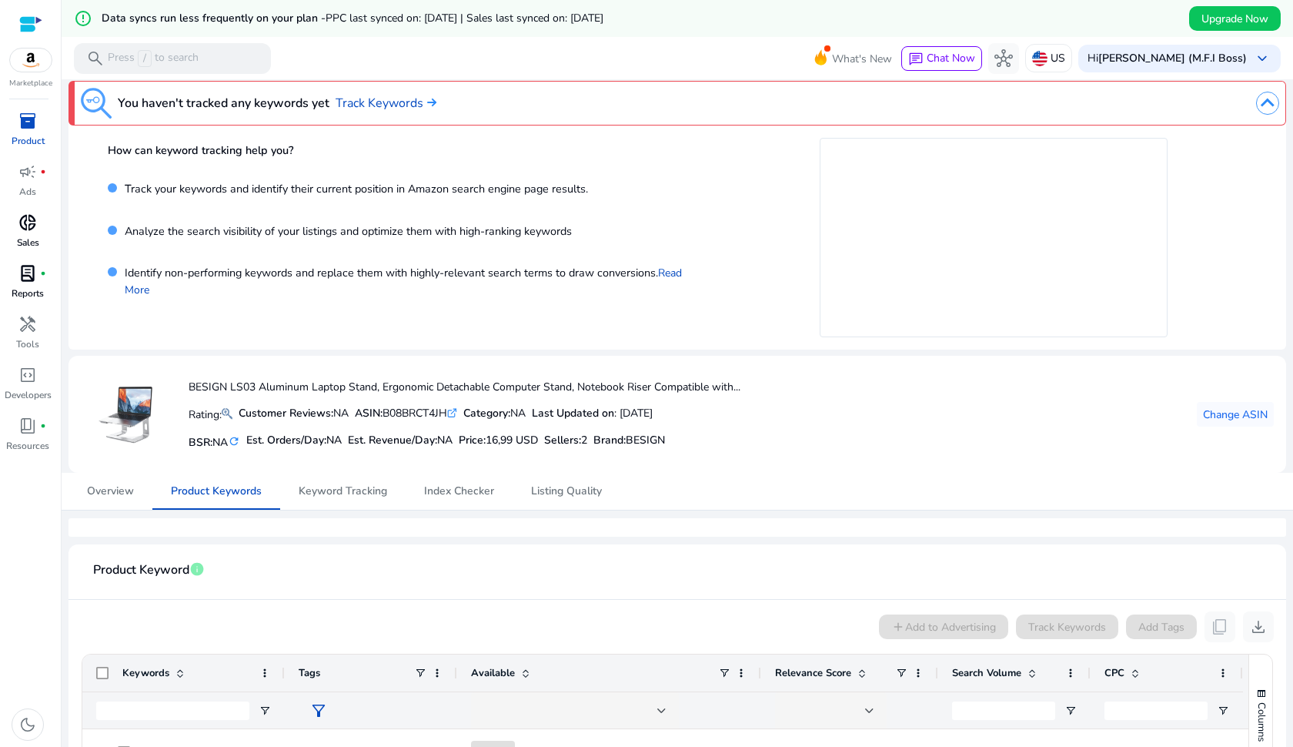
click at [35, 129] on span "inventory_2" at bounding box center [27, 121] width 18 height 18
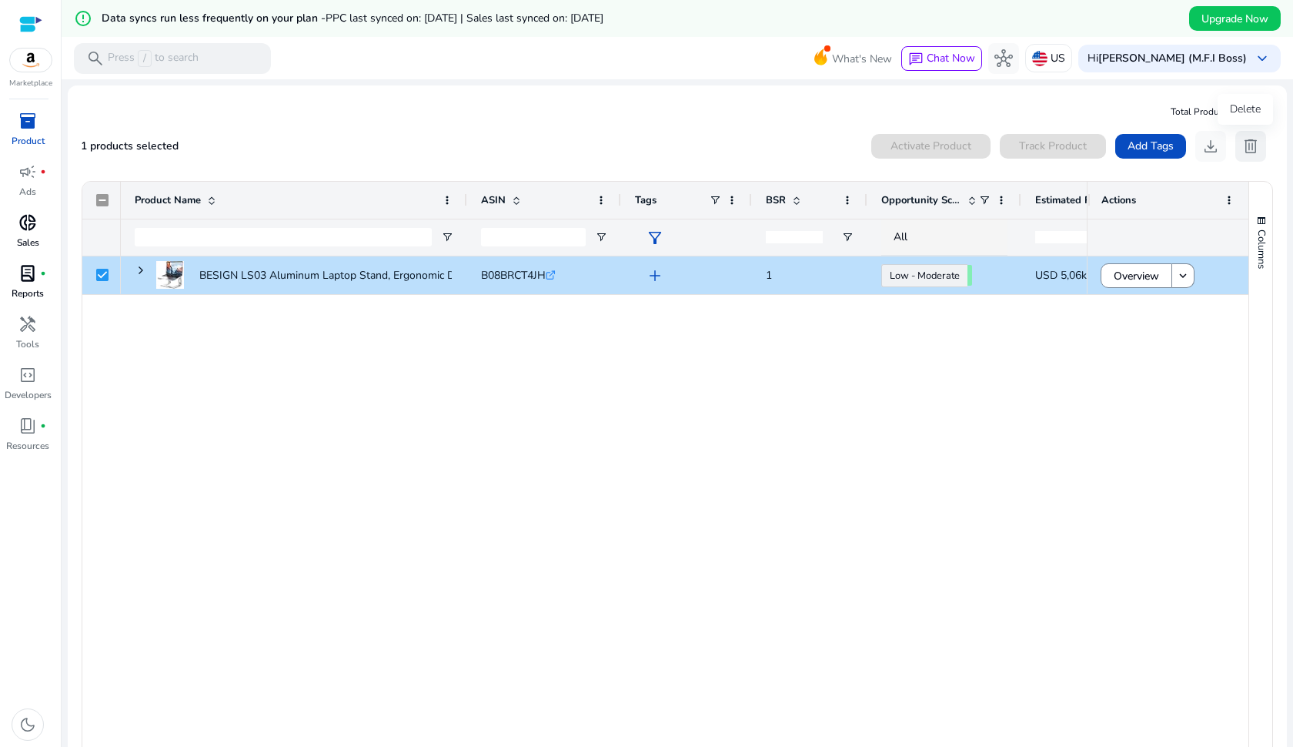
click at [1249, 152] on span "delete" at bounding box center [1251, 146] width 18 height 18
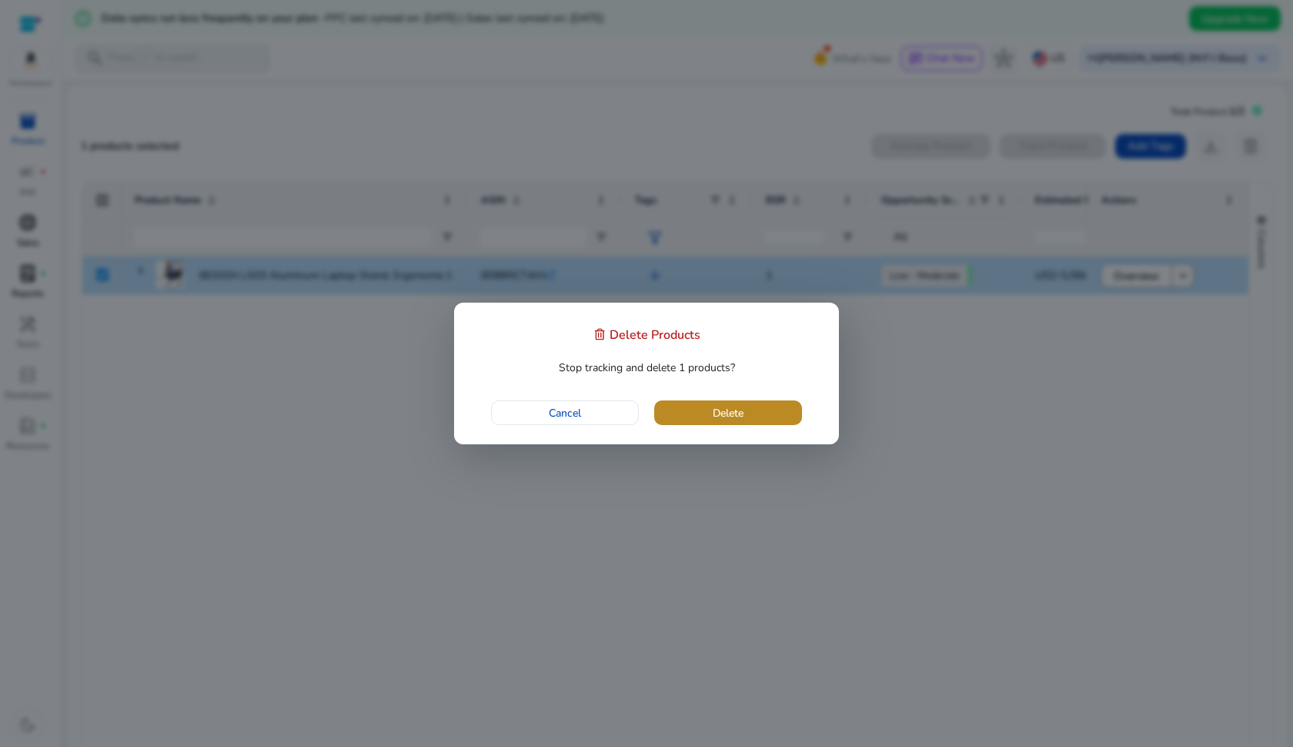
click at [725, 418] on span "Delete" at bounding box center [728, 413] width 31 height 16
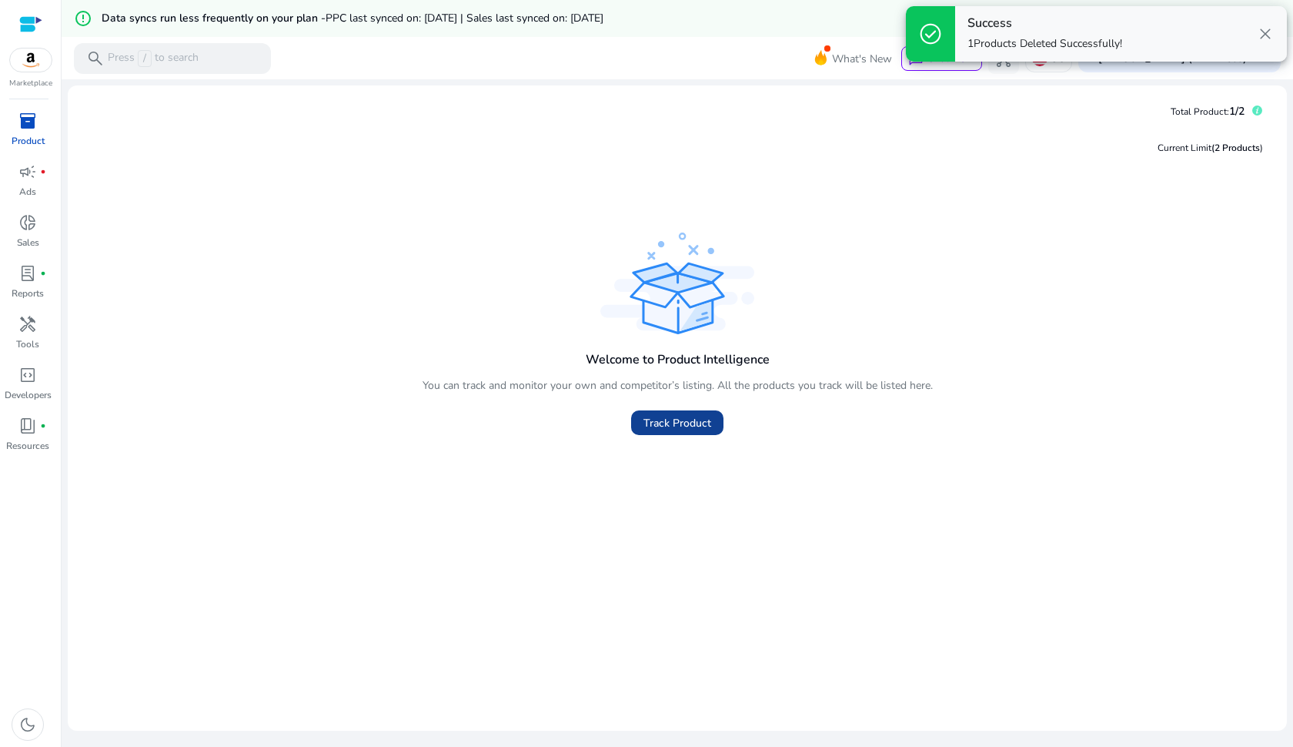
click at [694, 426] on span "Track Product" at bounding box center [678, 423] width 68 height 16
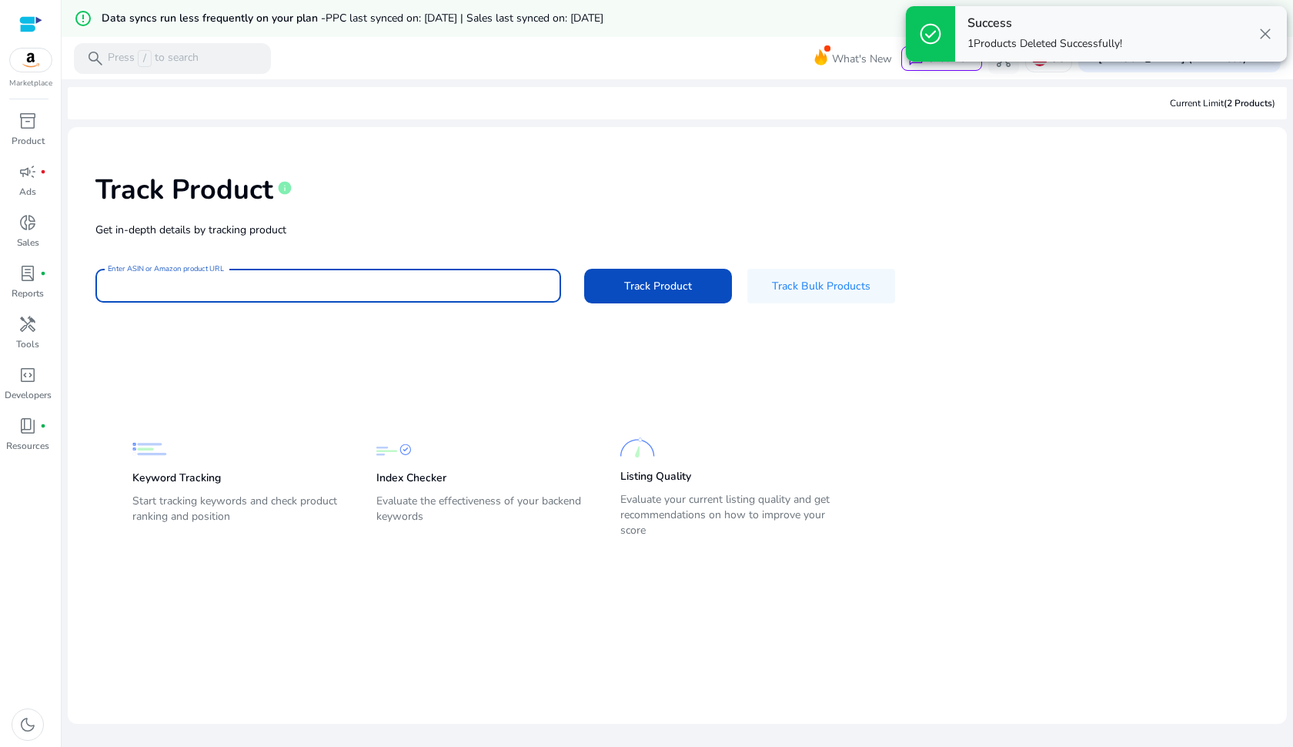
click at [332, 290] on input "Enter ASIN or Amazon product URL" at bounding box center [328, 285] width 441 height 17
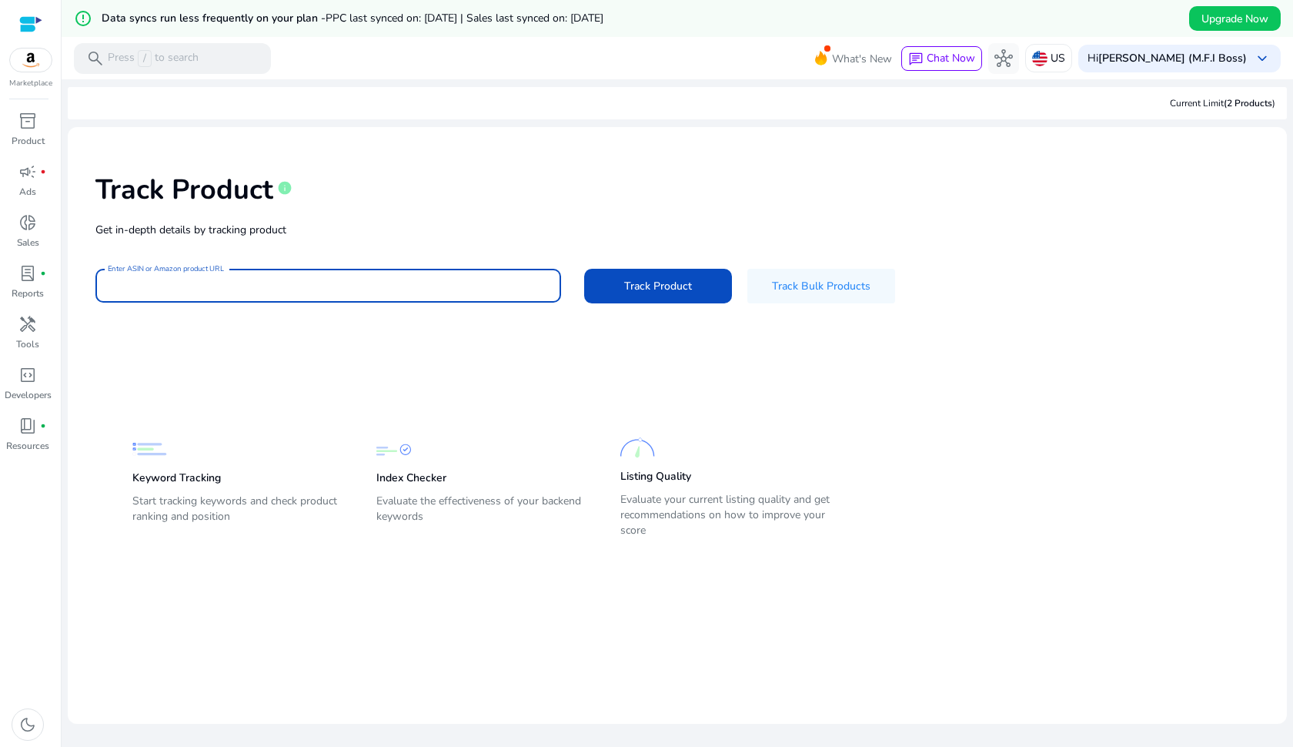
paste input "**********"
type input "**********"
click at [656, 285] on button "Track Product" at bounding box center [658, 286] width 148 height 35
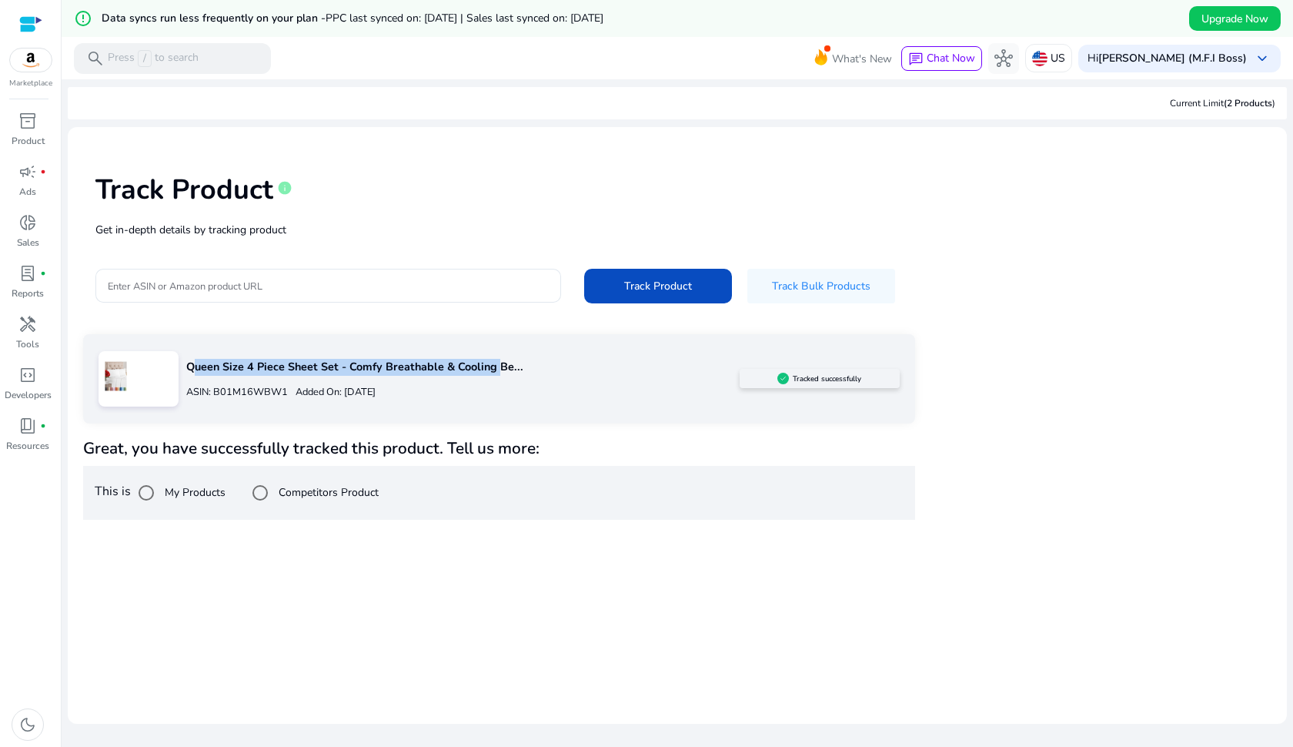
drag, startPoint x: 186, startPoint y: 366, endPoint x: 493, endPoint y: 366, distance: 307.1
click at [493, 366] on p "Queen Size 4 Piece Sheet Set - Comfy Breathable & Cooling Be..." at bounding box center [462, 367] width 553 height 17
copy p "Queen Size 4 Piece Sheet Set - Comfy Breathable & Cooling"
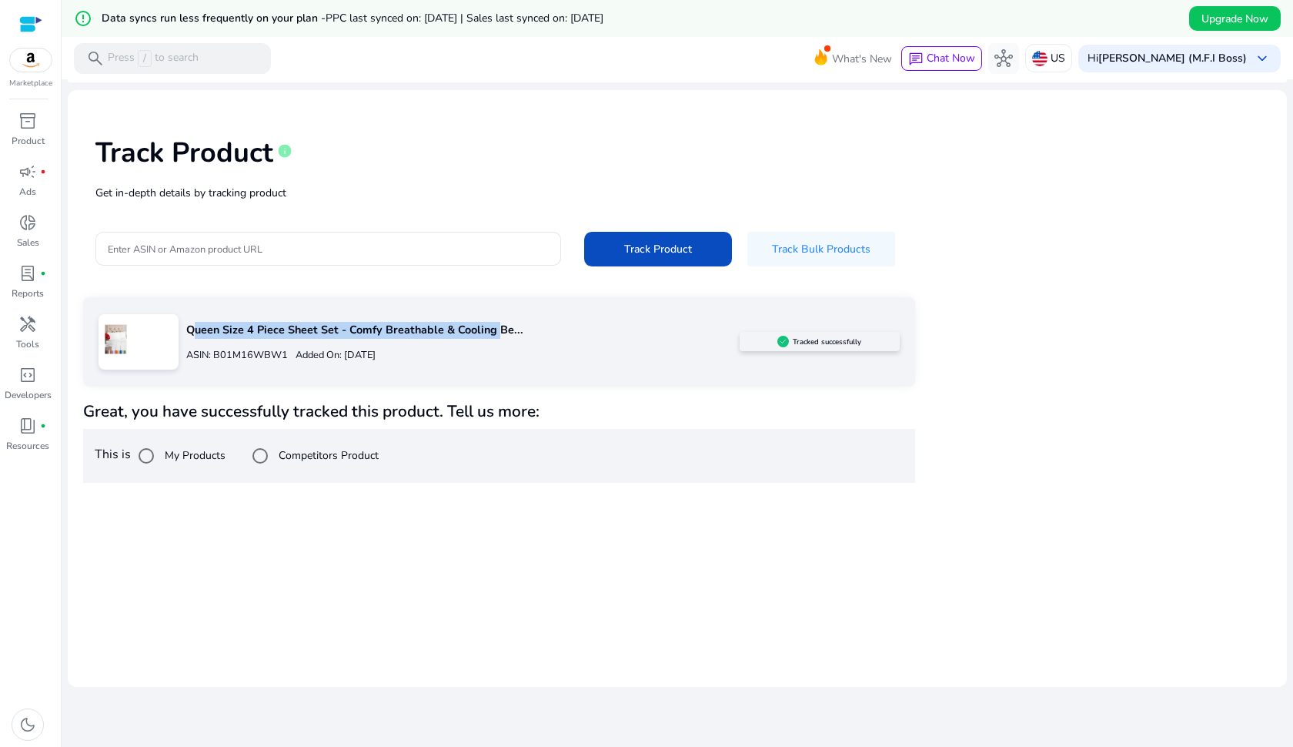
scroll to position [37, 0]
click at [376, 359] on p "Added On: [DATE]" at bounding box center [332, 355] width 88 height 15
click at [35, 232] on span "donut_small" at bounding box center [27, 222] width 18 height 18
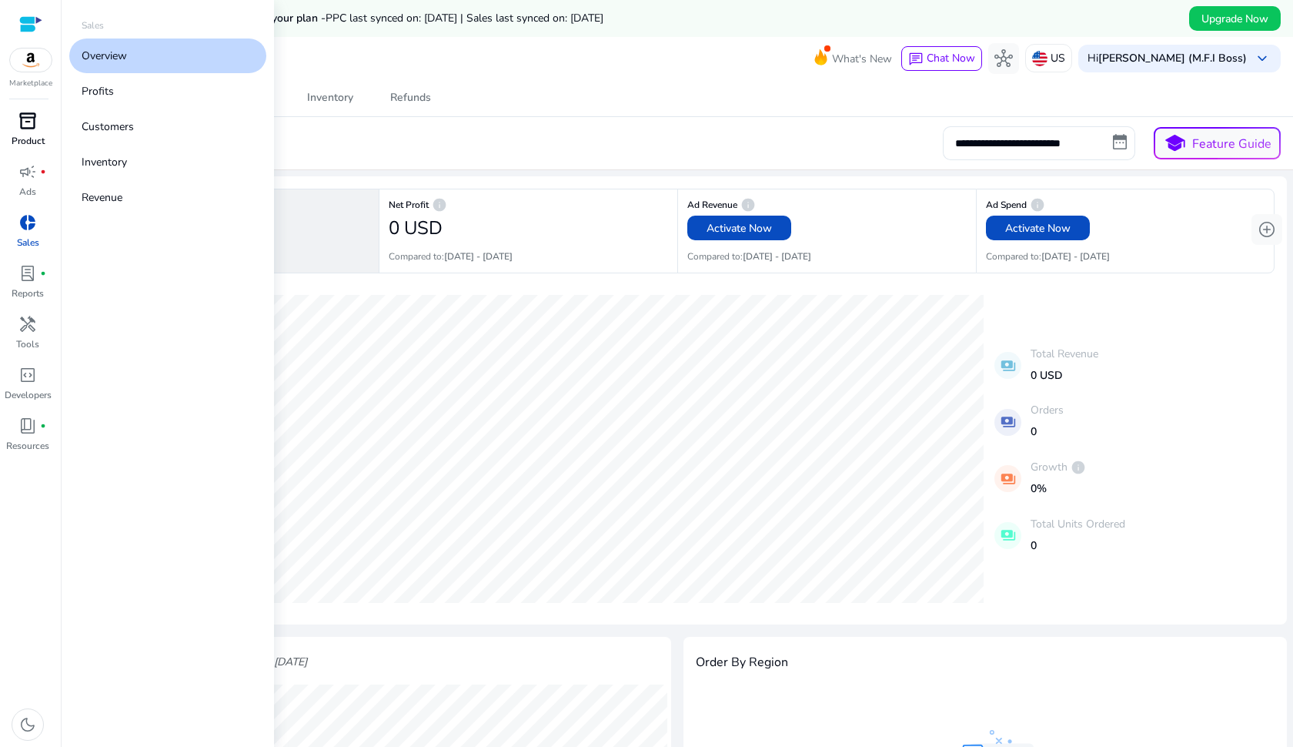
click at [37, 115] on span "inventory_2" at bounding box center [27, 121] width 18 height 18
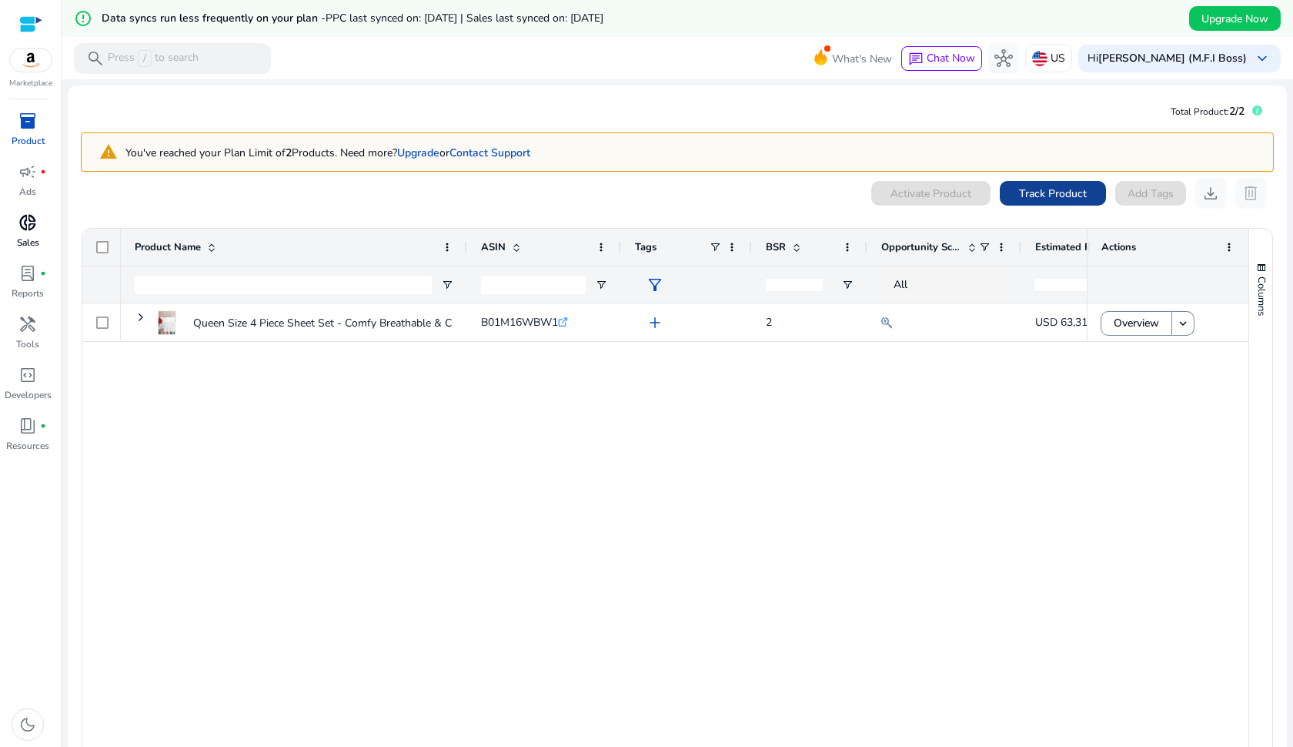
click at [1068, 186] on span "Track Product" at bounding box center [1053, 194] width 68 height 16
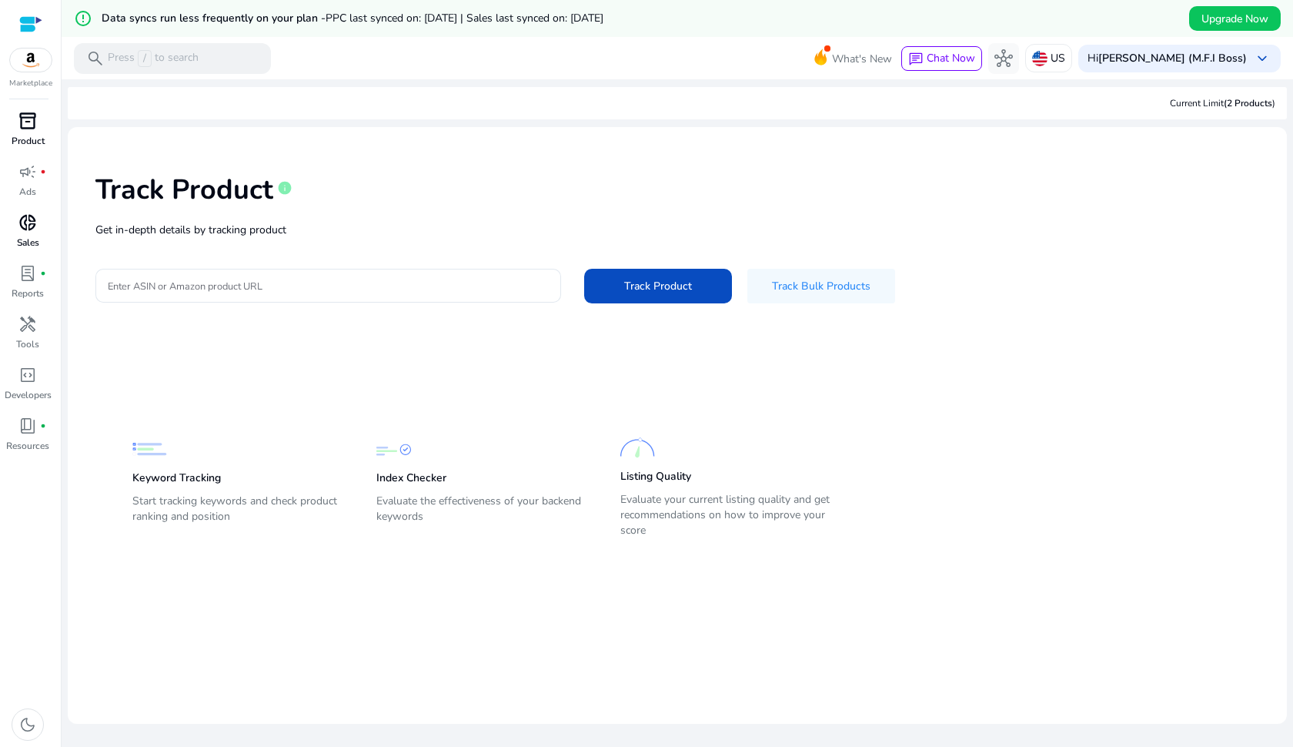
click at [32, 133] on link "inventory_2 Product" at bounding box center [27, 134] width 55 height 51
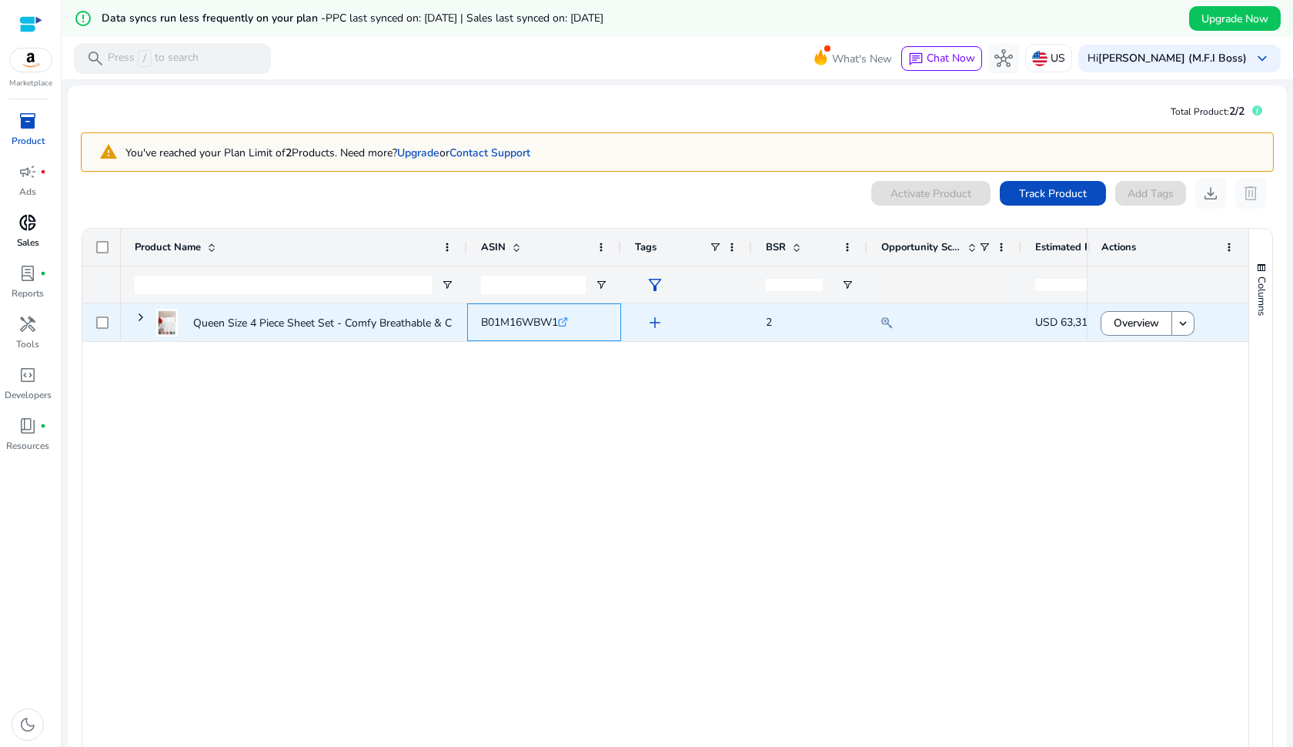
click at [482, 325] on span "B01M16WBW1" at bounding box center [519, 322] width 77 height 15
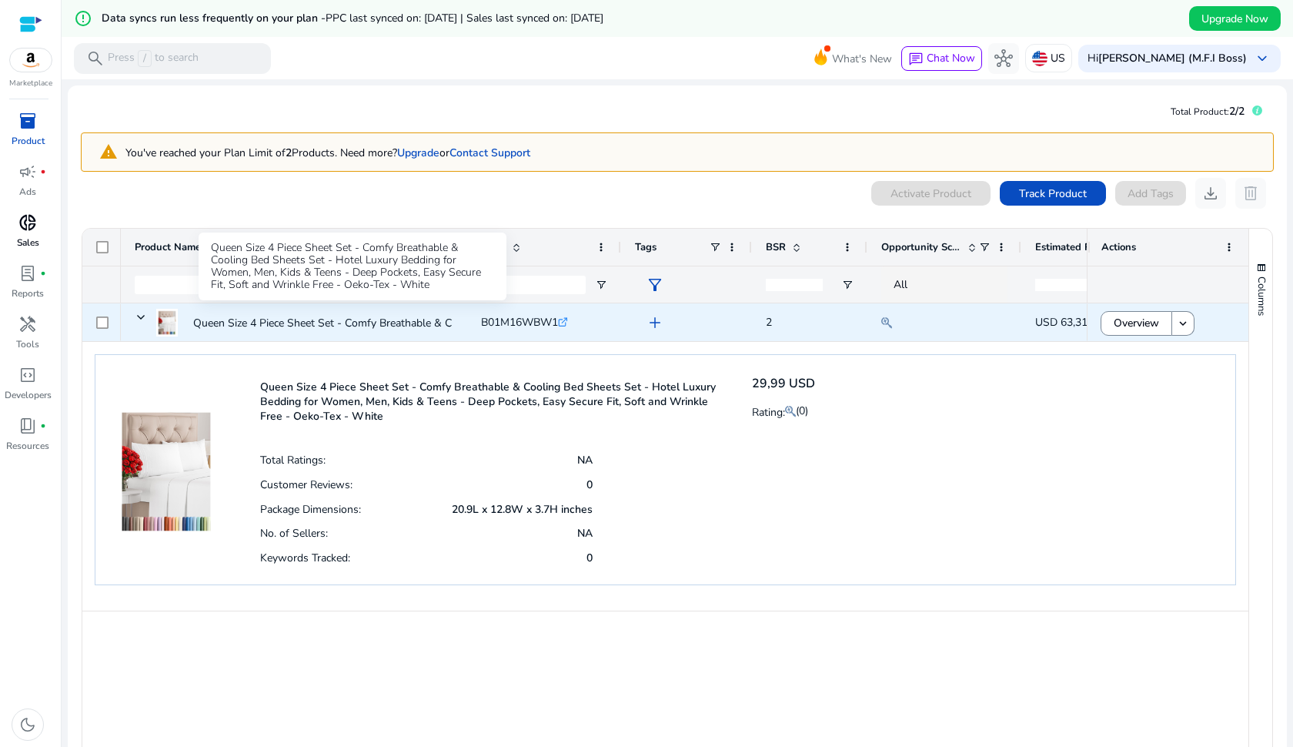
click at [363, 315] on p "Queen Size 4 Piece Sheet Set - Comfy Breathable & Cooling Bed..." at bounding box center [351, 323] width 317 height 32
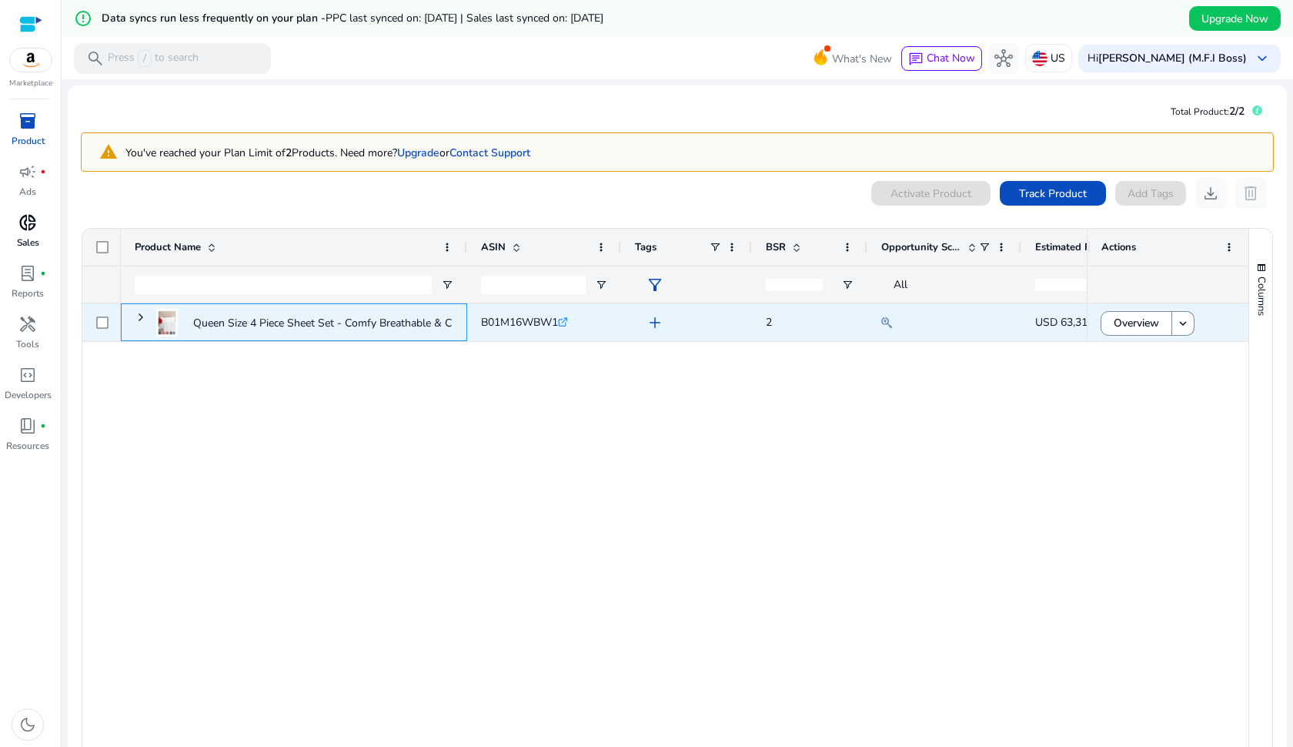
click at [319, 322] on p "Queen Size 4 Piece Sheet Set - Comfy Breathable & Cooling Bed..." at bounding box center [351, 323] width 317 height 32
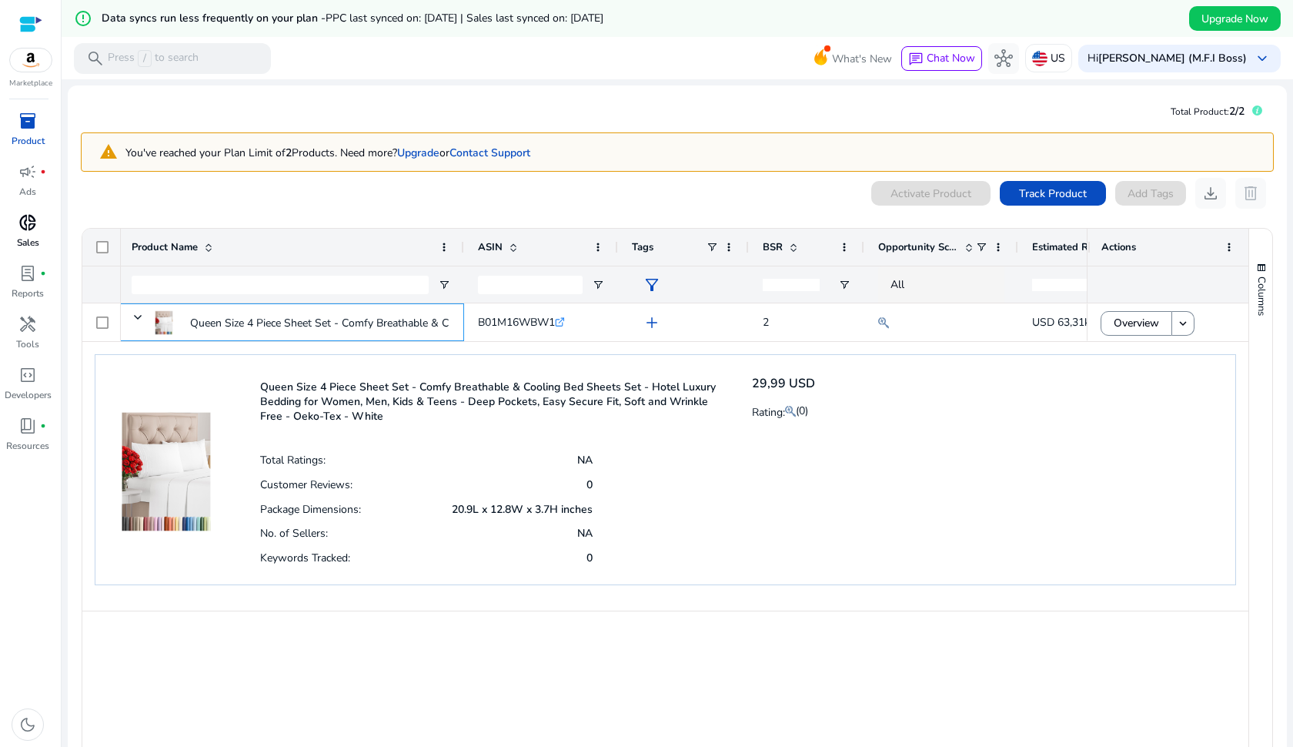
scroll to position [-2, 0]
click at [37, 175] on span "campaign" at bounding box center [27, 171] width 18 height 18
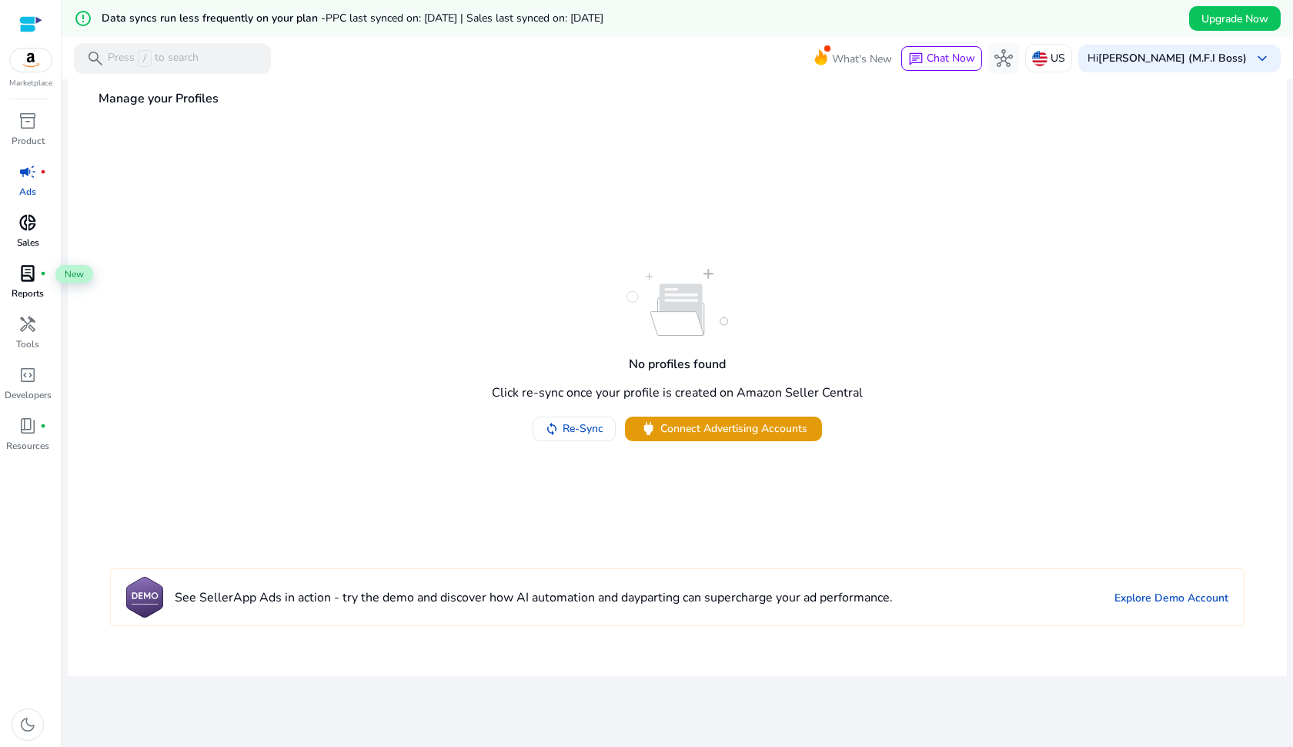
click at [36, 278] on span "lab_profile" at bounding box center [27, 273] width 18 height 18
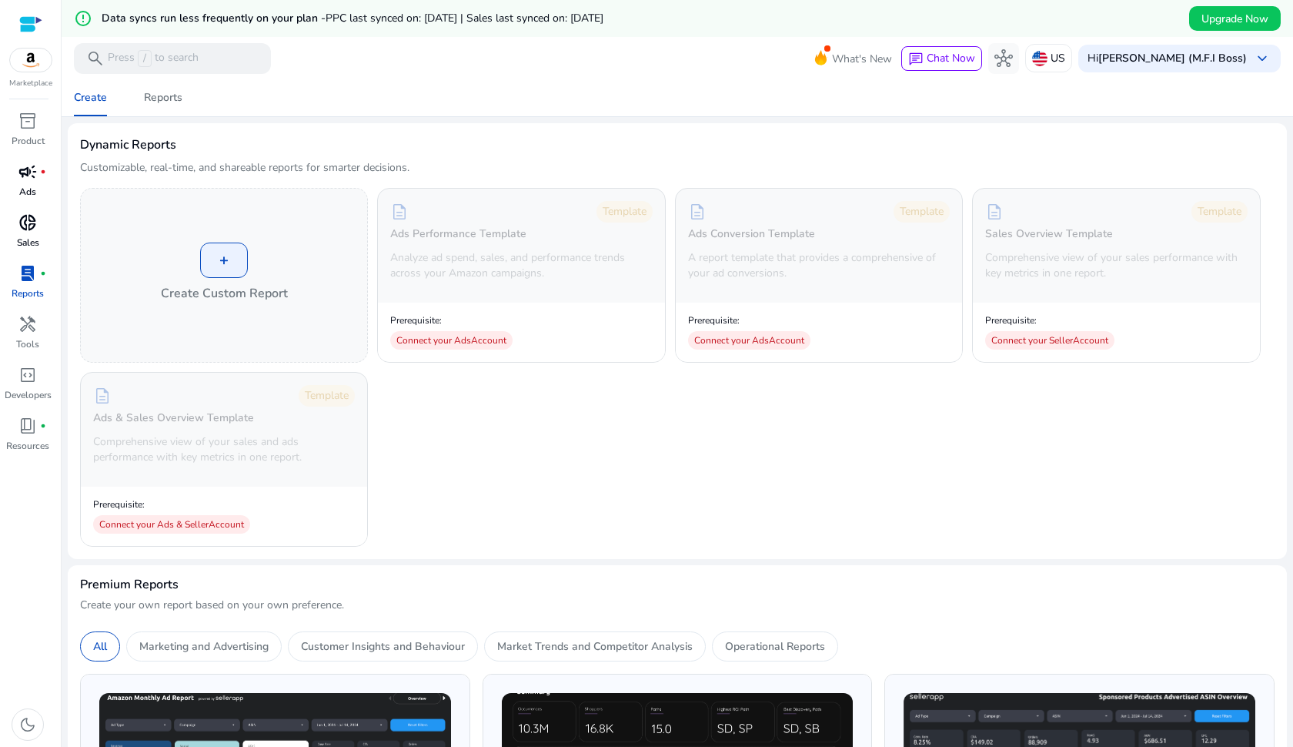
click at [35, 225] on span "donut_small" at bounding box center [27, 222] width 18 height 18
